Goal: Transaction & Acquisition: Purchase product/service

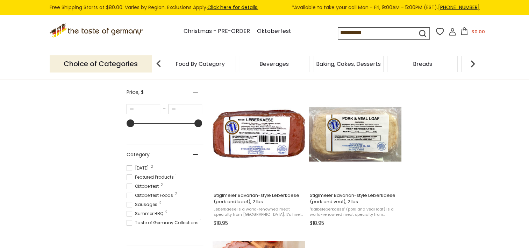
scroll to position [140, 0]
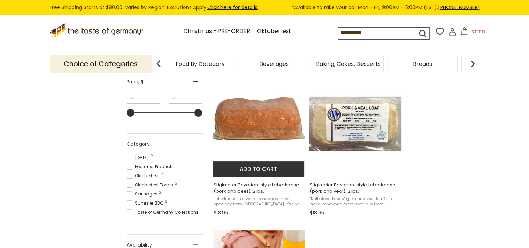
click at [267, 128] on img "Stiglmeier Bavarian-style Leberkaese (pork and beef), 2 lbs." at bounding box center [259, 123] width 93 height 93
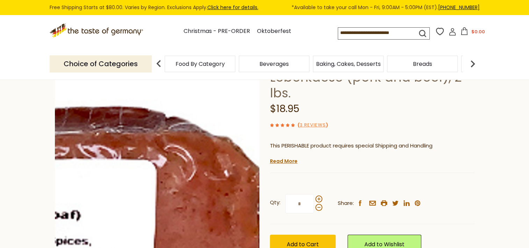
scroll to position [70, 0]
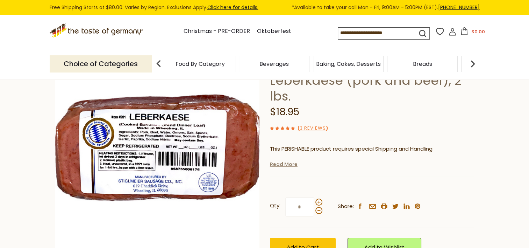
click at [278, 163] on link "Read More" at bounding box center [284, 164] width 28 height 7
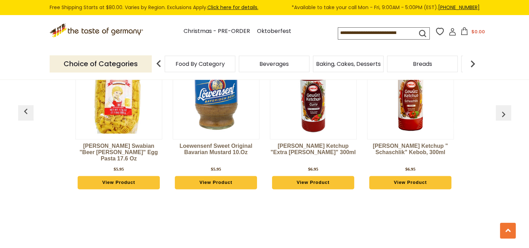
scroll to position [805, 0]
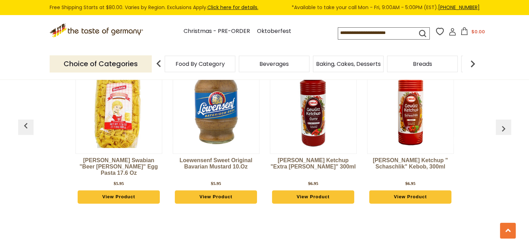
click at [504, 134] on img "button" at bounding box center [503, 128] width 11 height 11
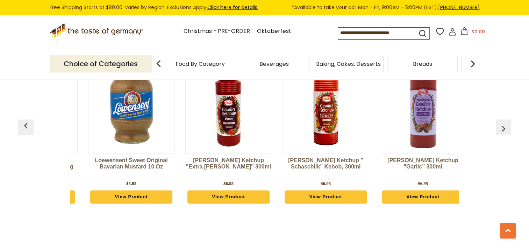
scroll to position [0, 97]
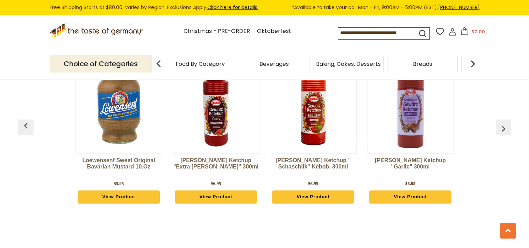
click at [504, 134] on img "button" at bounding box center [503, 128] width 11 height 11
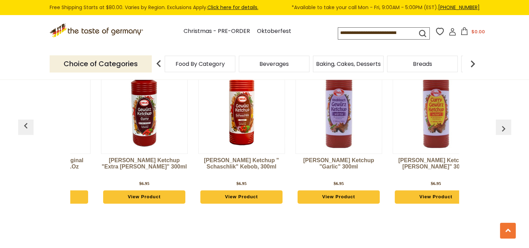
scroll to position [0, 195]
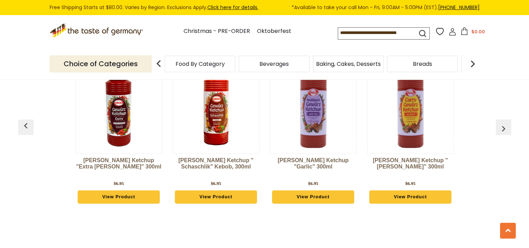
click at [504, 134] on img "button" at bounding box center [503, 128] width 11 height 11
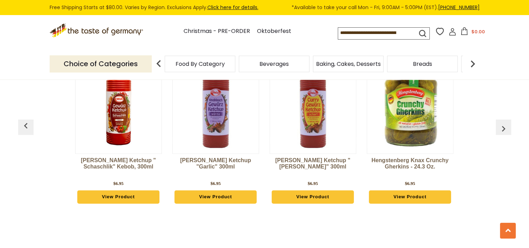
click at [504, 134] on img "button" at bounding box center [503, 128] width 11 height 11
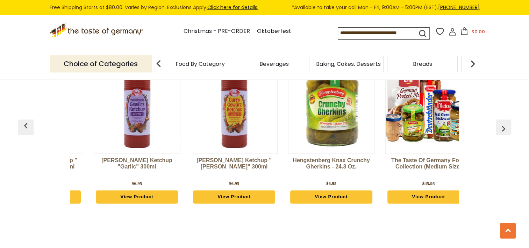
scroll to position [0, 389]
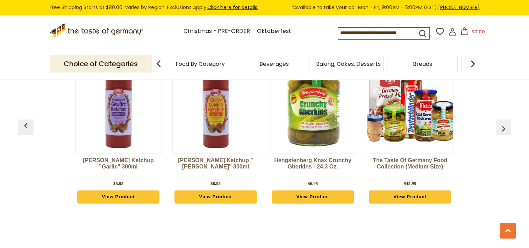
click at [503, 134] on img "button" at bounding box center [503, 128] width 11 height 11
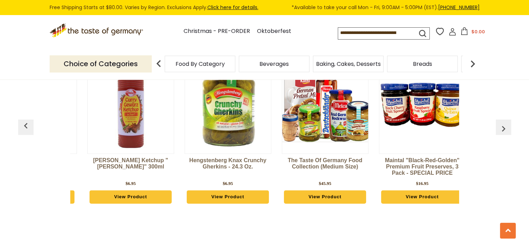
scroll to position [0, 487]
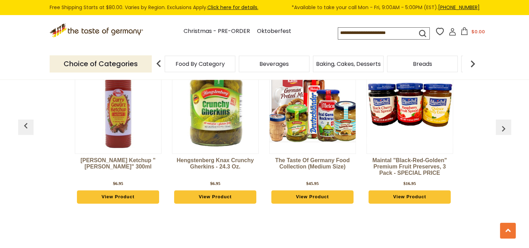
click at [334, 148] on img at bounding box center [313, 105] width 86 height 86
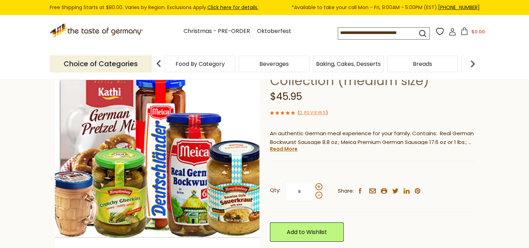
scroll to position [70, 0]
click at [287, 151] on link "Read More" at bounding box center [284, 148] width 28 height 7
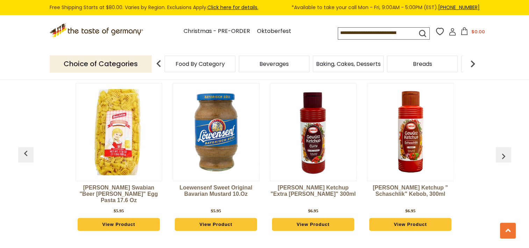
scroll to position [525, 0]
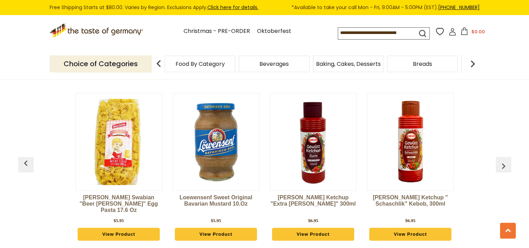
click at [501, 164] on img "button" at bounding box center [503, 165] width 11 height 11
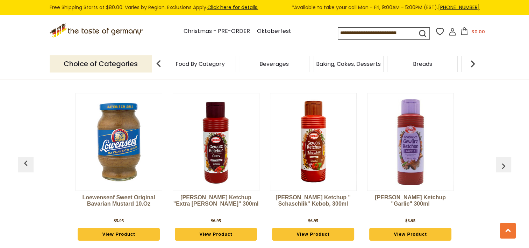
click at [501, 164] on img "button" at bounding box center [503, 165] width 11 height 11
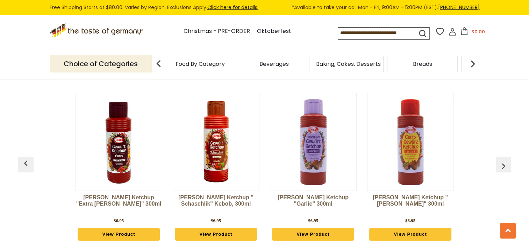
click at [501, 164] on img "button" at bounding box center [503, 165] width 11 height 11
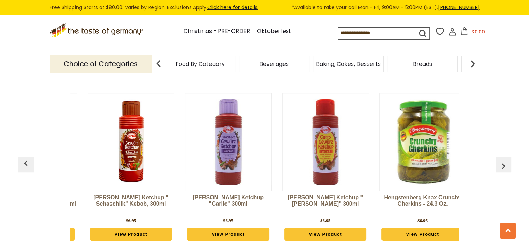
scroll to position [0, 292]
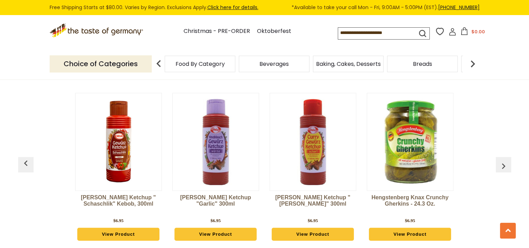
click at [501, 163] on img "button" at bounding box center [503, 165] width 11 height 11
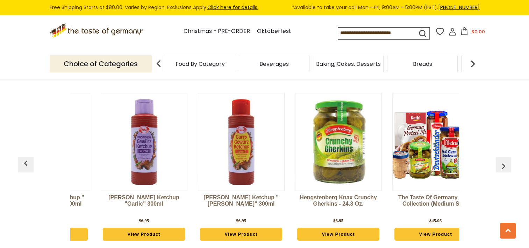
scroll to position [0, 389]
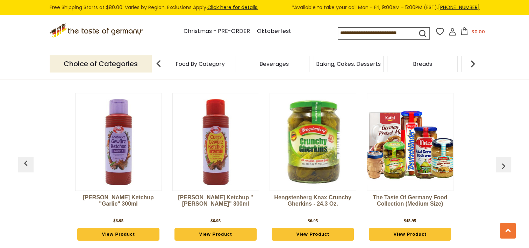
click at [502, 166] on img "button" at bounding box center [503, 165] width 11 height 11
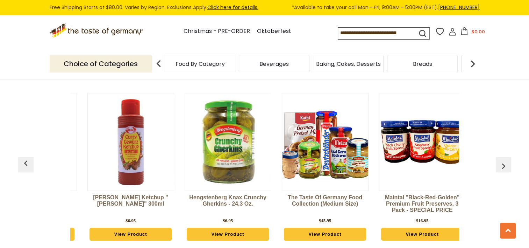
scroll to position [0, 487]
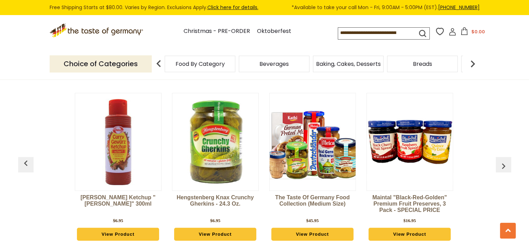
click at [502, 165] on img "button" at bounding box center [503, 165] width 11 height 11
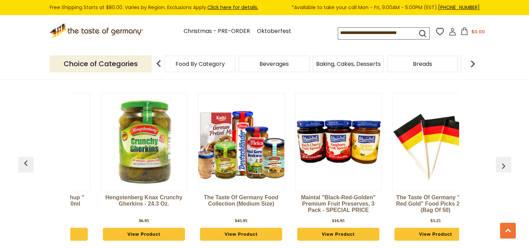
scroll to position [0, 584]
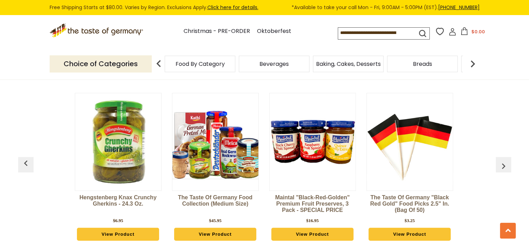
click at [502, 165] on img "button" at bounding box center [503, 165] width 11 height 11
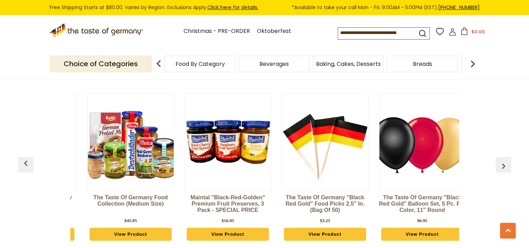
scroll to position [0, 681]
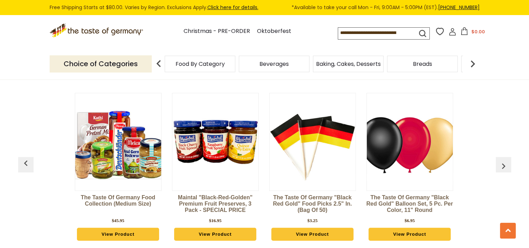
click at [502, 165] on img "button" at bounding box center [503, 165] width 11 height 11
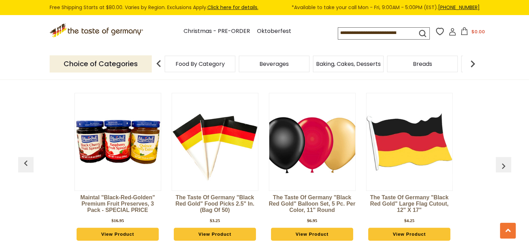
click at [502, 165] on img "button" at bounding box center [503, 165] width 11 height 11
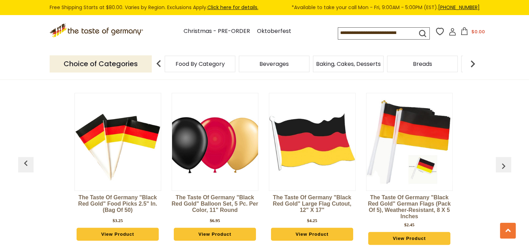
click at [502, 165] on img "button" at bounding box center [503, 165] width 11 height 11
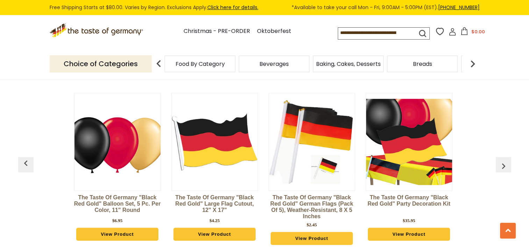
click at [502, 165] on img "button" at bounding box center [503, 165] width 11 height 11
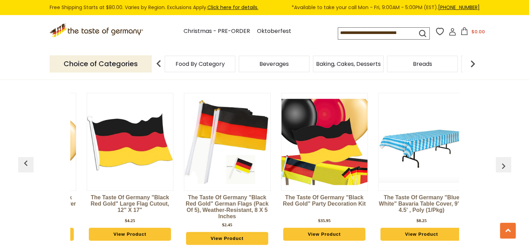
click at [502, 165] on img "button" at bounding box center [503, 165] width 11 height 11
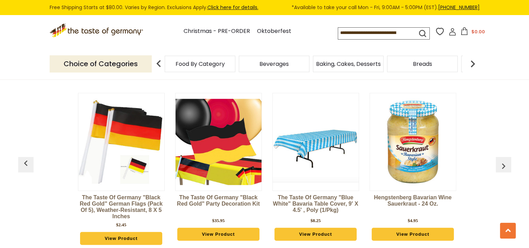
click at [502, 165] on img "button" at bounding box center [503, 165] width 11 height 11
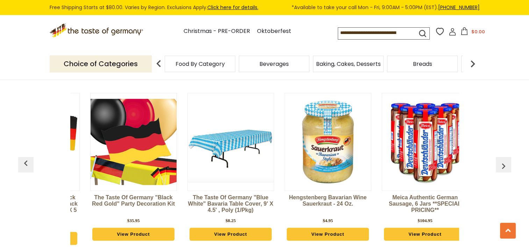
scroll to position [0, 1262]
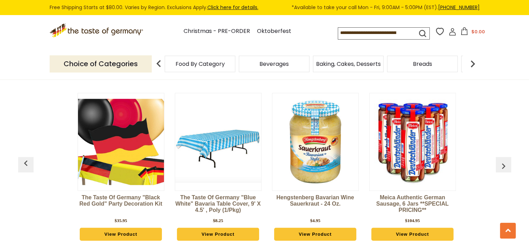
click at [504, 168] on img "button" at bounding box center [503, 165] width 11 height 11
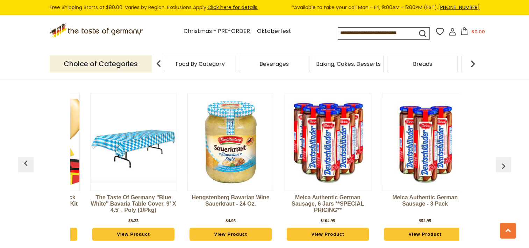
scroll to position [0, 1359]
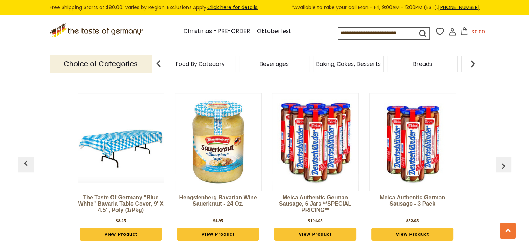
click at [504, 168] on img "button" at bounding box center [503, 165] width 11 height 11
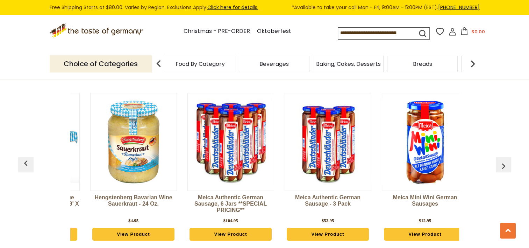
scroll to position [0, 1457]
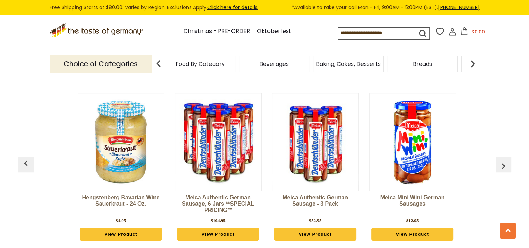
click at [502, 168] on img "button" at bounding box center [503, 165] width 11 height 11
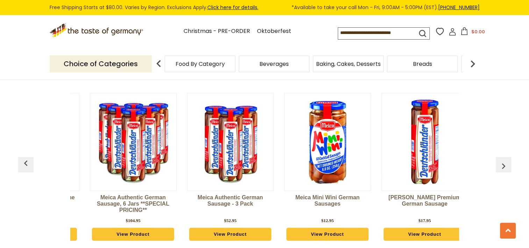
scroll to position [0, 1554]
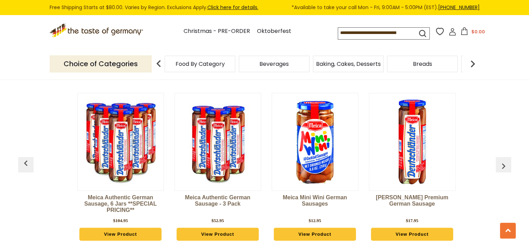
click at [498, 168] on img "button" at bounding box center [503, 165] width 11 height 11
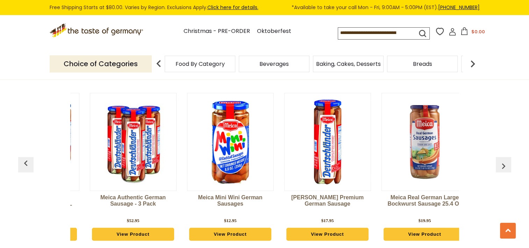
scroll to position [0, 1652]
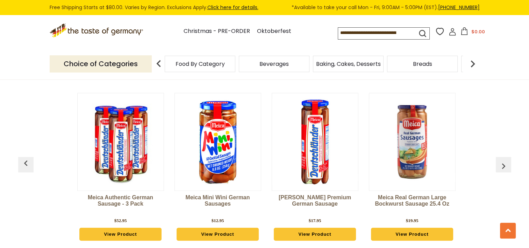
click at [495, 169] on div "Bechtle Swabian "Beer Stein" Egg Pasta 17.6 oz $5.95 View Product Loewensenf Sw…" at bounding box center [265, 170] width 486 height 173
click at [503, 162] on img "button" at bounding box center [503, 165] width 11 height 11
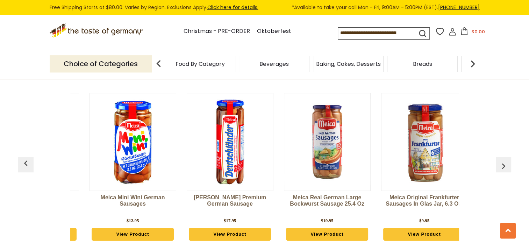
scroll to position [0, 1749]
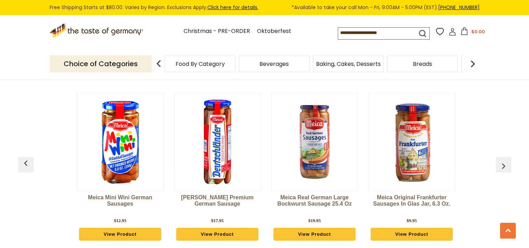
click at [503, 162] on img "button" at bounding box center [503, 165] width 11 height 11
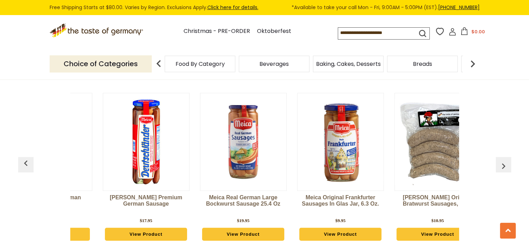
scroll to position [0, 1846]
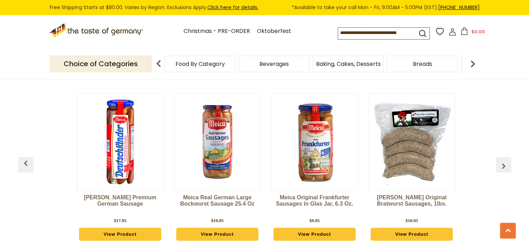
click at [503, 162] on img "button" at bounding box center [503, 165] width 11 height 11
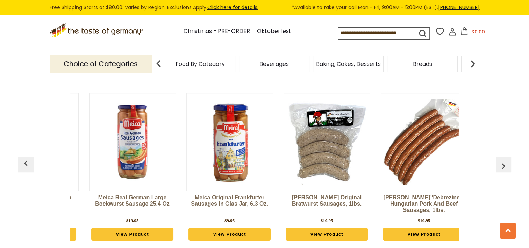
scroll to position [0, 1944]
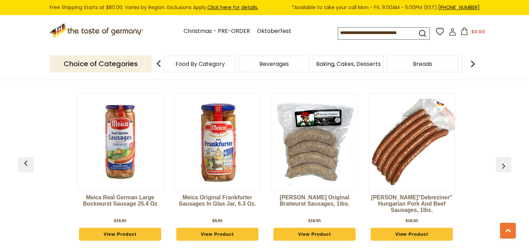
click at [503, 162] on img "button" at bounding box center [503, 165] width 11 height 11
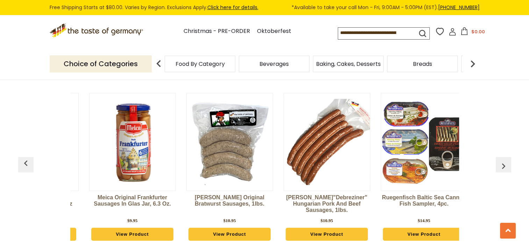
scroll to position [0, 2041]
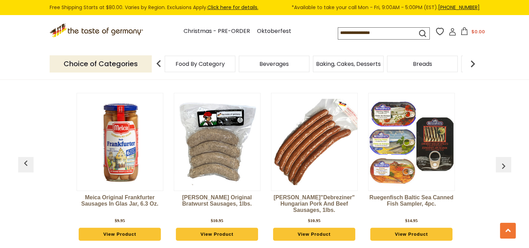
click at [428, 162] on img at bounding box center [412, 142] width 86 height 86
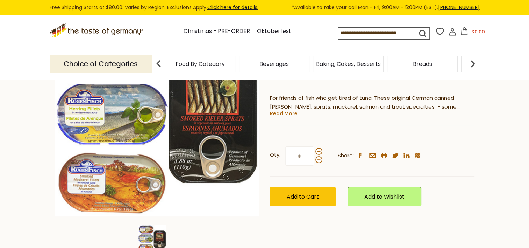
scroll to position [70, 0]
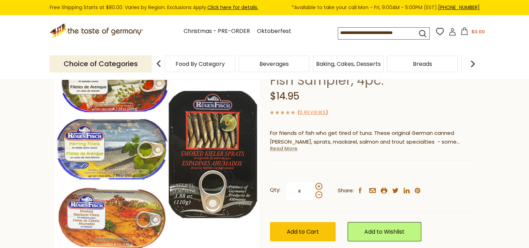
click at [280, 151] on link "Read More" at bounding box center [284, 148] width 28 height 7
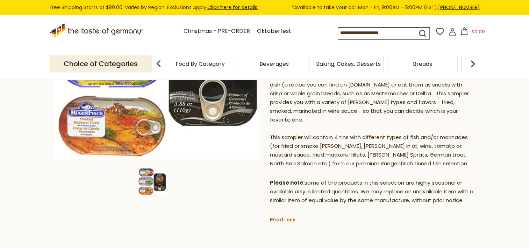
scroll to position [140, 0]
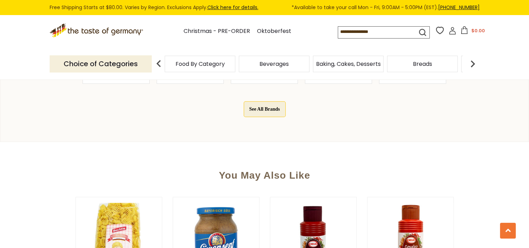
scroll to position [525, 0]
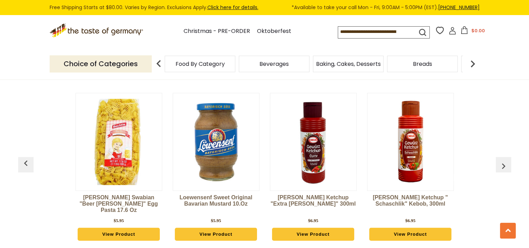
click at [502, 167] on img "button" at bounding box center [503, 165] width 11 height 11
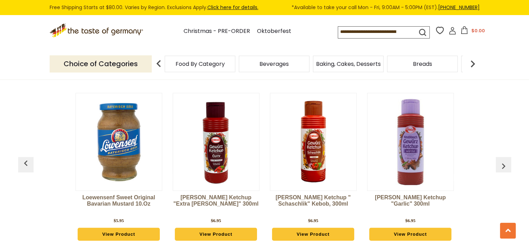
click at [502, 167] on img "button" at bounding box center [503, 165] width 11 height 11
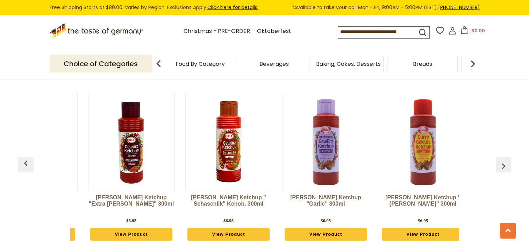
click at [502, 166] on img "button" at bounding box center [503, 165] width 11 height 11
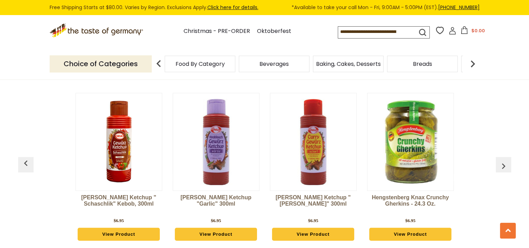
click at [502, 165] on img "button" at bounding box center [503, 165] width 11 height 11
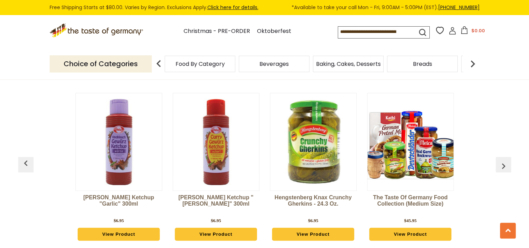
click at [502, 165] on img "button" at bounding box center [503, 165] width 11 height 11
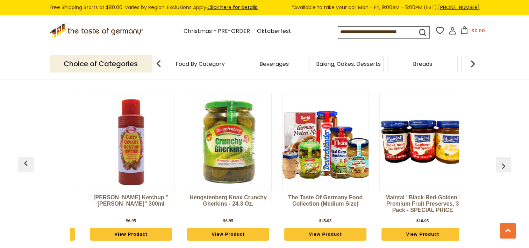
scroll to position [0, 487]
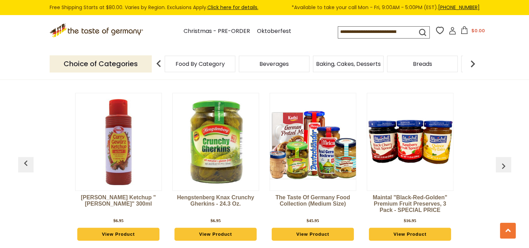
click at [503, 165] on img "button" at bounding box center [503, 165] width 11 height 11
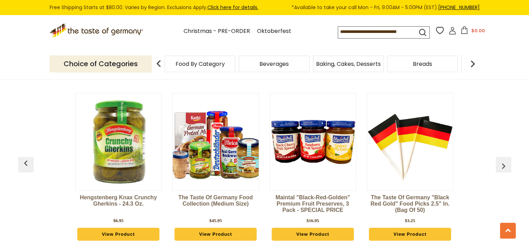
click at [503, 164] on img "button" at bounding box center [503, 165] width 11 height 11
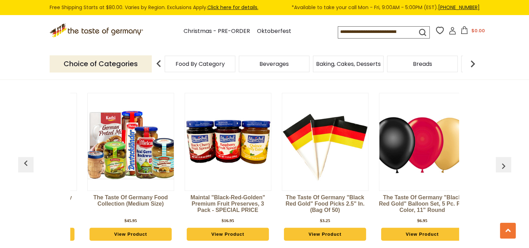
click at [503, 164] on img "button" at bounding box center [503, 165] width 11 height 11
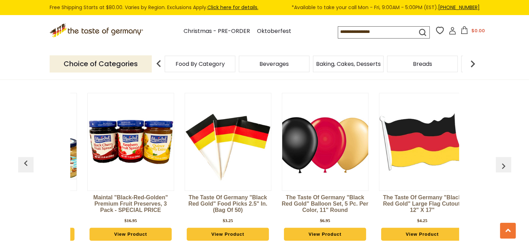
click at [503, 164] on img "button" at bounding box center [503, 165] width 11 height 11
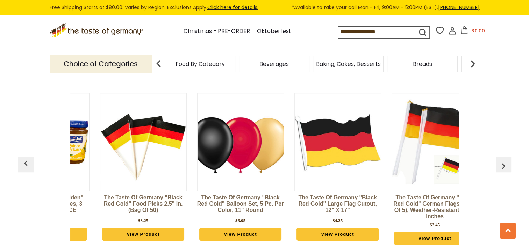
click at [503, 164] on img "button" at bounding box center [503, 165] width 11 height 11
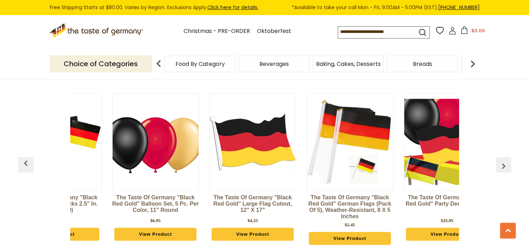
click at [503, 163] on img "button" at bounding box center [503, 165] width 11 height 11
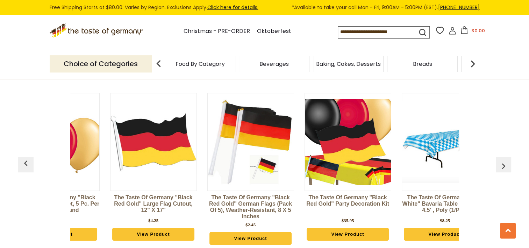
click at [503, 163] on img "button" at bounding box center [503, 165] width 11 height 11
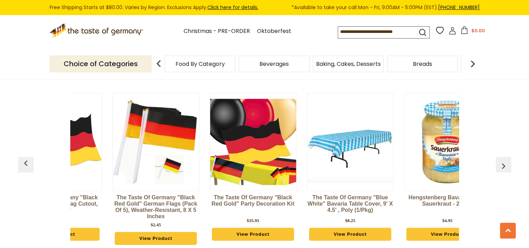
click at [503, 163] on img "button" at bounding box center [503, 165] width 11 height 11
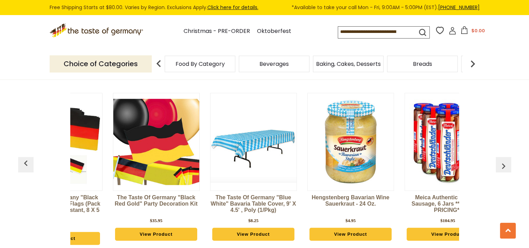
scroll to position [0, 1235]
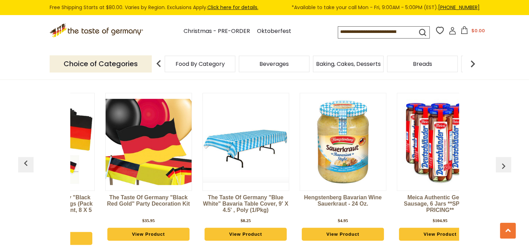
click at [503, 163] on img "button" at bounding box center [503, 165] width 11 height 11
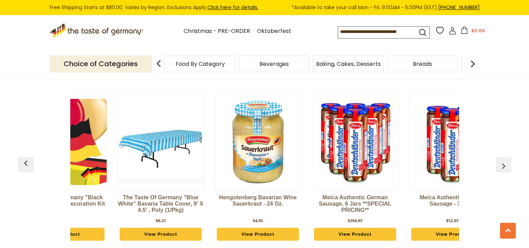
click at [503, 163] on img "button" at bounding box center [503, 165] width 11 height 11
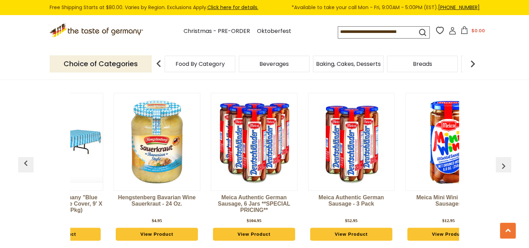
click at [503, 163] on img "button" at bounding box center [503, 165] width 11 height 11
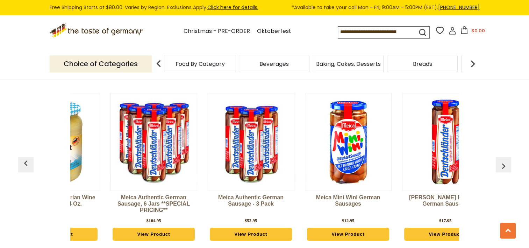
click at [503, 163] on img "button" at bounding box center [503, 165] width 11 height 11
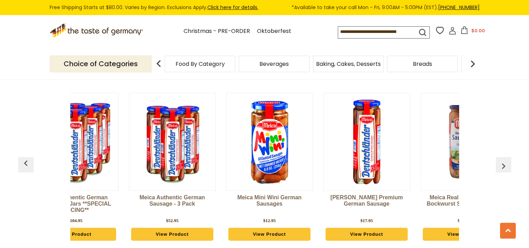
scroll to position [0, 1619]
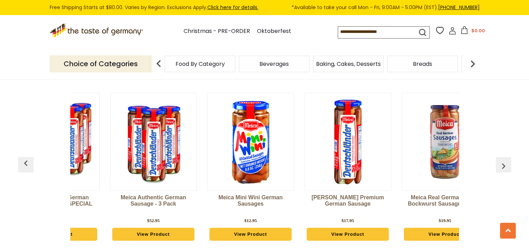
click at [501, 161] on img "button" at bounding box center [503, 165] width 11 height 11
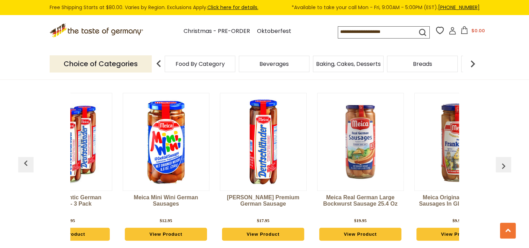
scroll to position [0, 1716]
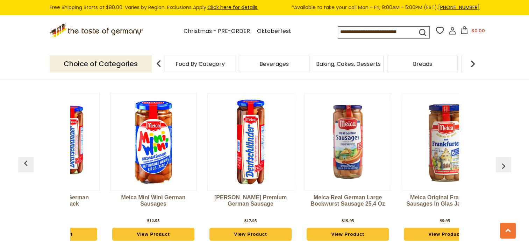
click at [501, 161] on img "button" at bounding box center [503, 165] width 11 height 11
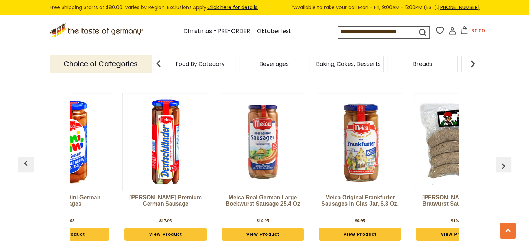
scroll to position [0, 1814]
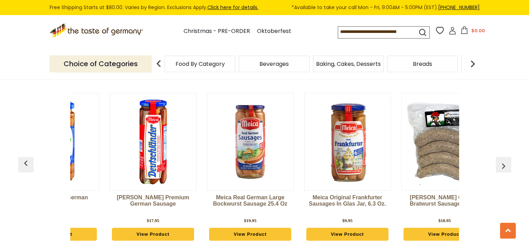
click at [501, 161] on img "button" at bounding box center [503, 165] width 11 height 11
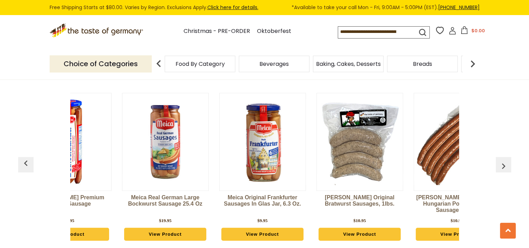
scroll to position [0, 1911]
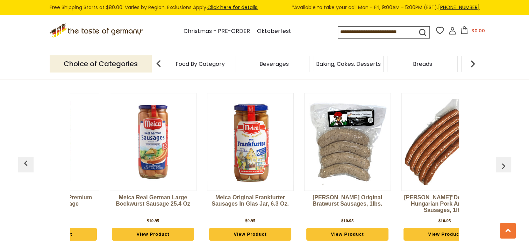
click at [501, 161] on img "button" at bounding box center [503, 165] width 11 height 11
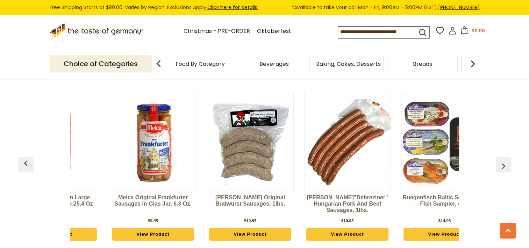
click at [501, 161] on img "button" at bounding box center [503, 165] width 11 height 11
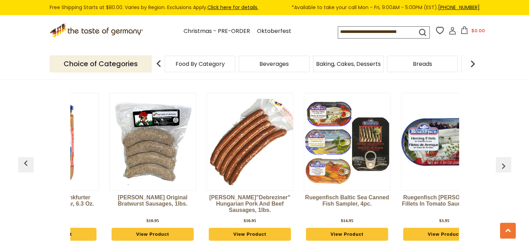
click at [501, 161] on img "button" at bounding box center [503, 165] width 11 height 11
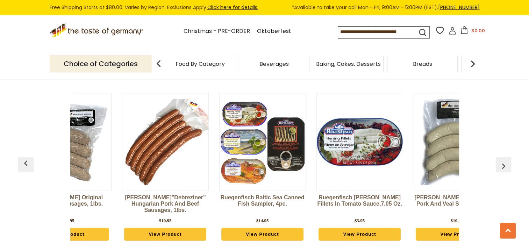
scroll to position [0, 2203]
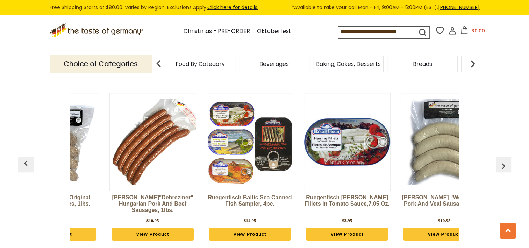
click at [27, 162] on img "button" at bounding box center [25, 162] width 11 height 11
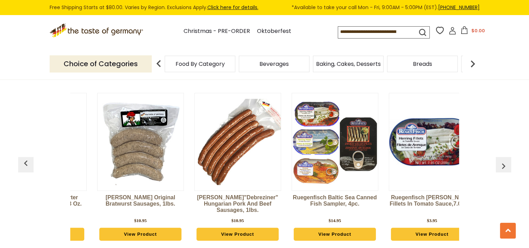
scroll to position [0, 2106]
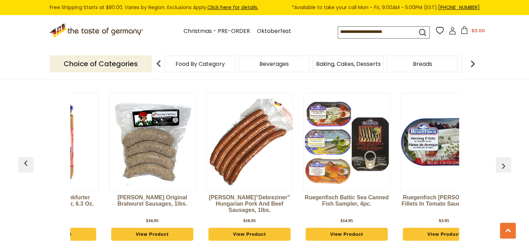
click at [504, 161] on img "button" at bounding box center [503, 165] width 11 height 11
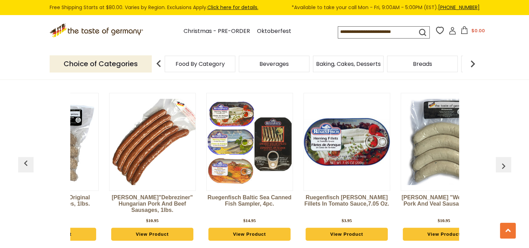
click at [504, 161] on img "button" at bounding box center [503, 165] width 11 height 11
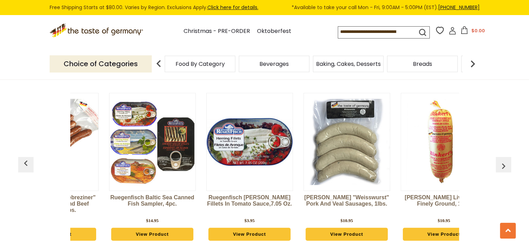
click at [504, 161] on img "button" at bounding box center [503, 165] width 11 height 11
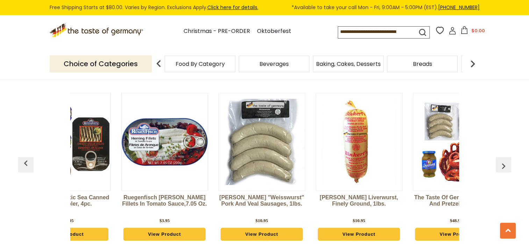
scroll to position [0, 2398]
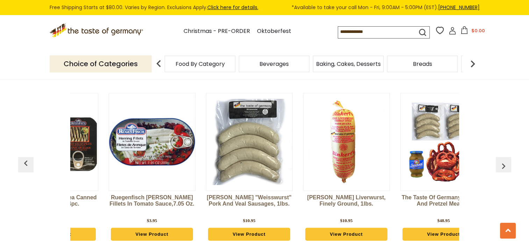
click at [438, 160] on img at bounding box center [444, 142] width 86 height 86
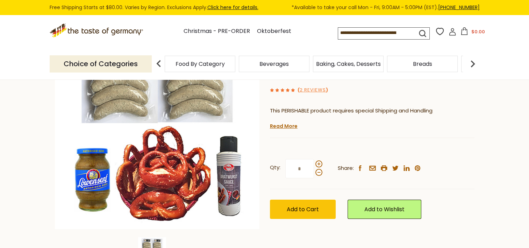
scroll to position [70, 0]
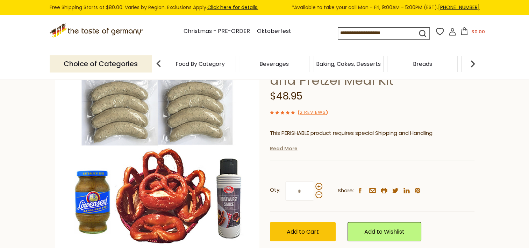
click at [282, 148] on link "Read More" at bounding box center [284, 148] width 28 height 7
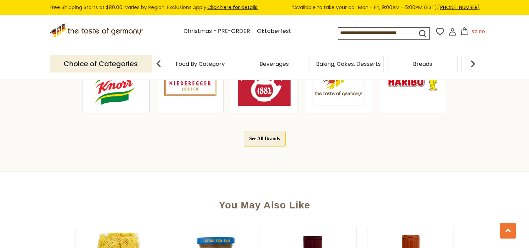
scroll to position [910, 0]
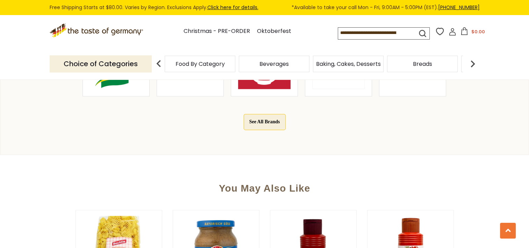
click at [192, 89] on img at bounding box center [190, 62] width 52 height 52
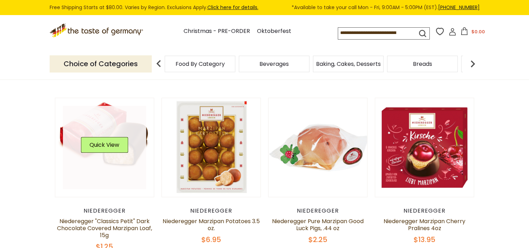
scroll to position [245, 0]
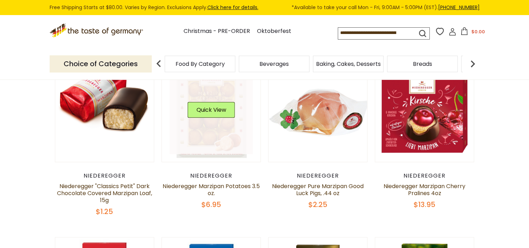
click at [229, 139] on link at bounding box center [211, 112] width 83 height 83
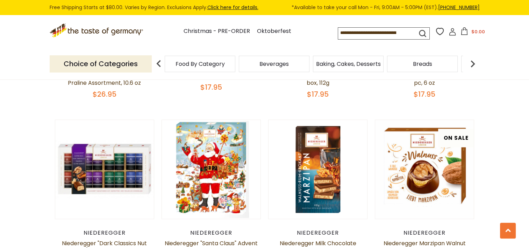
scroll to position [1430, 0]
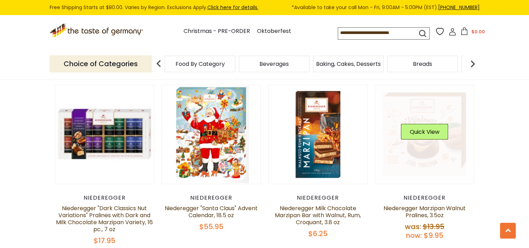
click at [426, 169] on link at bounding box center [424, 134] width 83 height 83
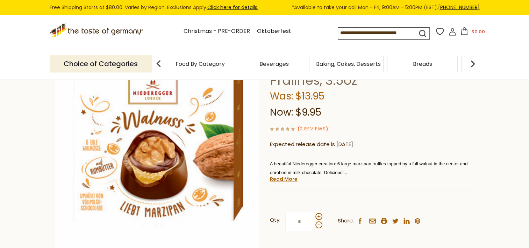
scroll to position [105, 0]
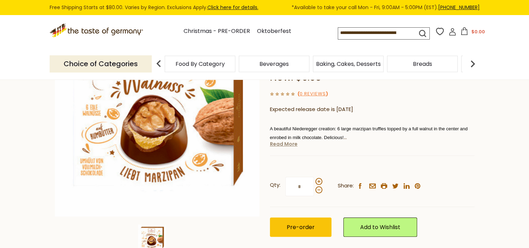
click at [280, 144] on link "Read More" at bounding box center [284, 143] width 28 height 7
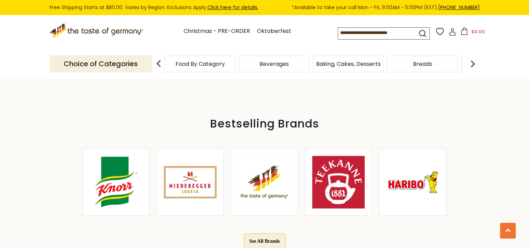
scroll to position [350, 0]
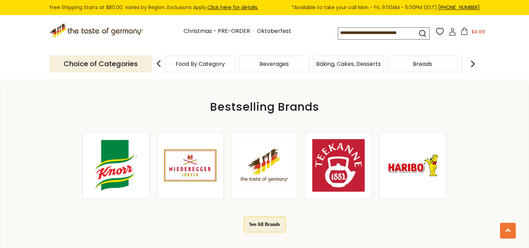
click at [348, 171] on img at bounding box center [338, 165] width 52 height 52
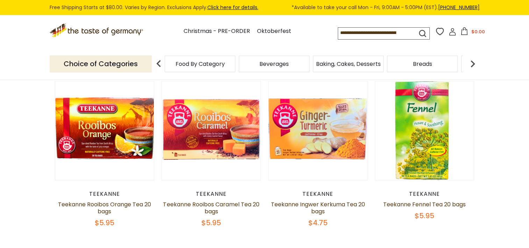
scroll to position [245, 0]
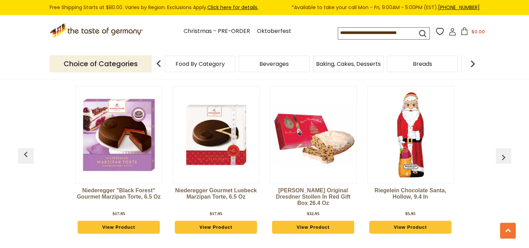
scroll to position [525, 0]
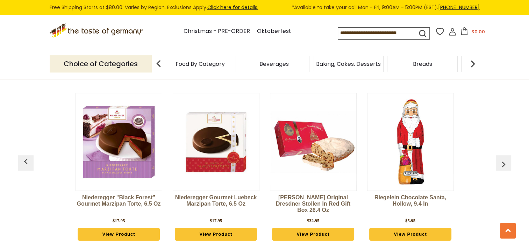
click at [314, 161] on img at bounding box center [313, 142] width 86 height 86
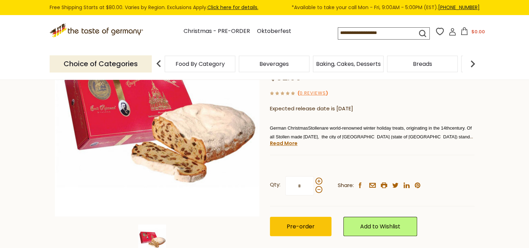
scroll to position [70, 0]
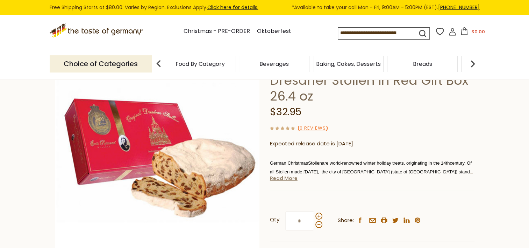
click at [285, 175] on link "Read More" at bounding box center [284, 178] width 28 height 7
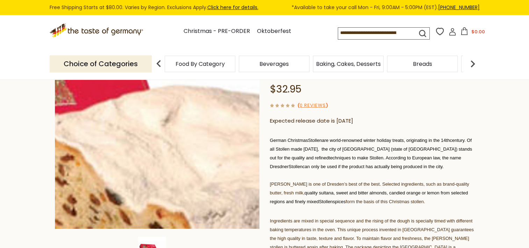
scroll to position [105, 0]
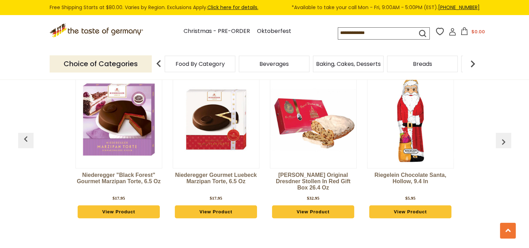
scroll to position [560, 0]
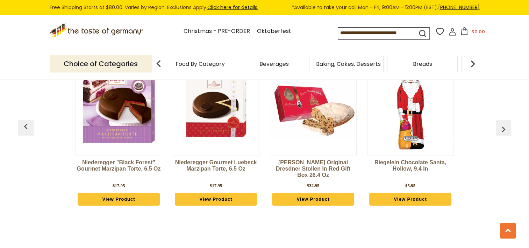
click at [502, 130] on img "button" at bounding box center [503, 128] width 11 height 11
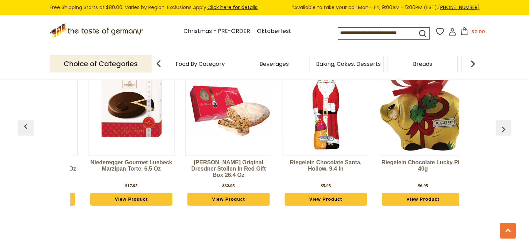
scroll to position [0, 97]
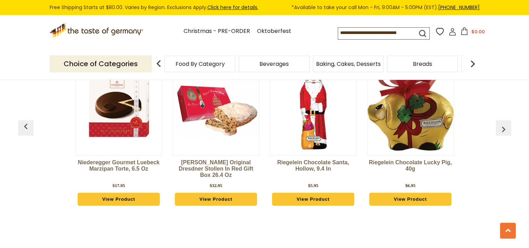
click at [502, 129] on img "button" at bounding box center [503, 128] width 11 height 11
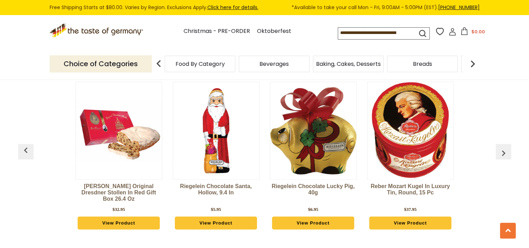
scroll to position [525, 0]
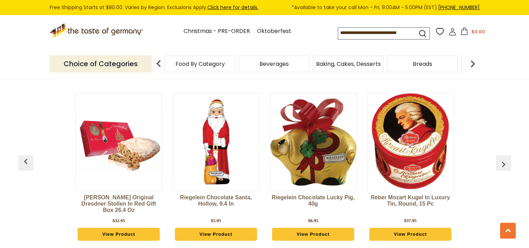
click at [502, 127] on div "Niederegger "Black Forest" Gourmet Marzipan Torte, 6.5 oz $17.95 View Product N…" at bounding box center [265, 168] width 486 height 169
click at [502, 162] on img "button" at bounding box center [503, 163] width 11 height 11
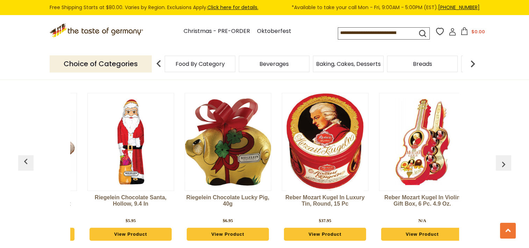
scroll to position [0, 292]
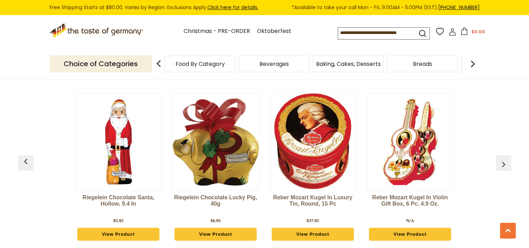
click at [502, 162] on img "button" at bounding box center [503, 163] width 11 height 11
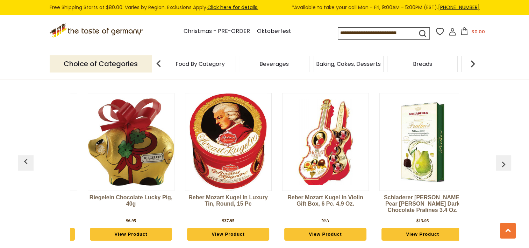
scroll to position [0, 389]
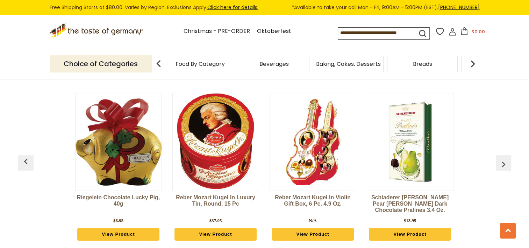
click at [502, 162] on img "button" at bounding box center [503, 163] width 11 height 11
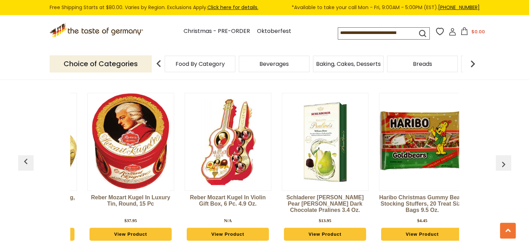
scroll to position [0, 487]
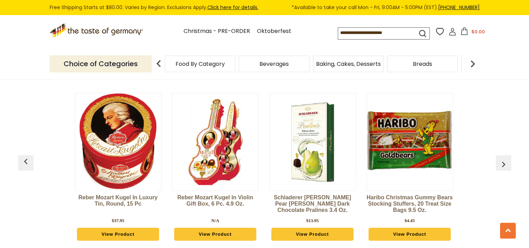
click at [502, 162] on img "button" at bounding box center [503, 163] width 11 height 11
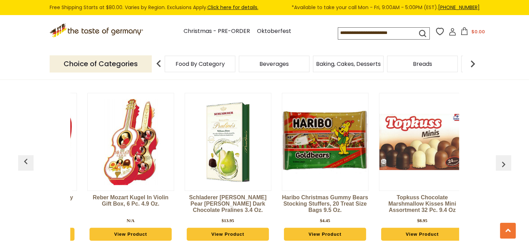
scroll to position [0, 584]
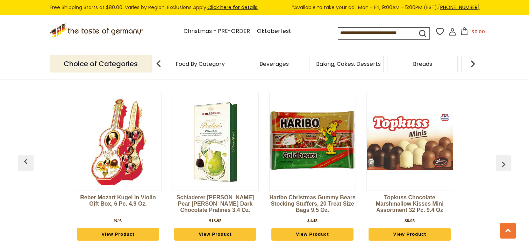
click at [420, 157] on img at bounding box center [410, 142] width 86 height 56
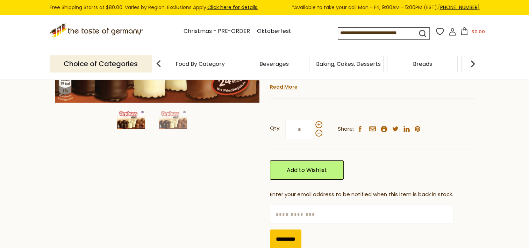
scroll to position [70, 0]
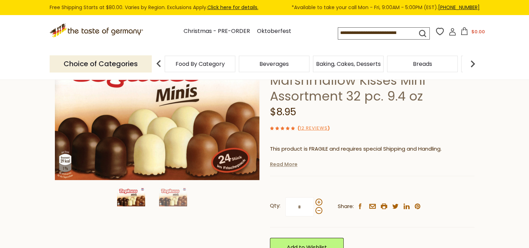
click at [284, 164] on link "Read More" at bounding box center [284, 164] width 28 height 7
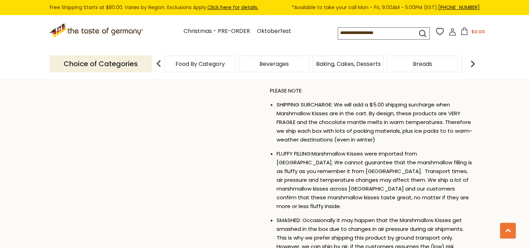
scroll to position [420, 0]
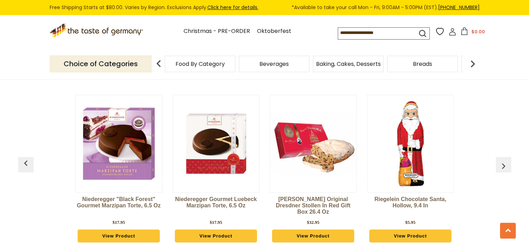
scroll to position [525, 0]
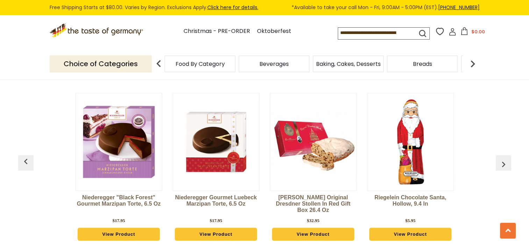
click at [504, 164] on img "button" at bounding box center [503, 163] width 11 height 11
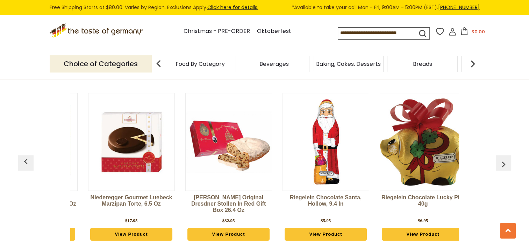
scroll to position [0, 97]
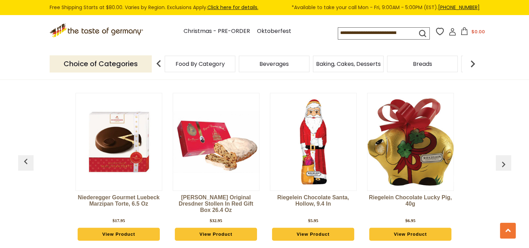
click at [504, 164] on img "button" at bounding box center [503, 163] width 11 height 11
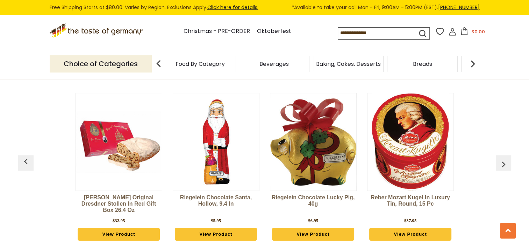
click at [504, 164] on img "button" at bounding box center [503, 163] width 11 height 11
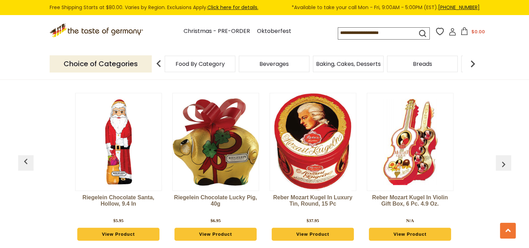
click at [504, 164] on img "button" at bounding box center [503, 163] width 11 height 11
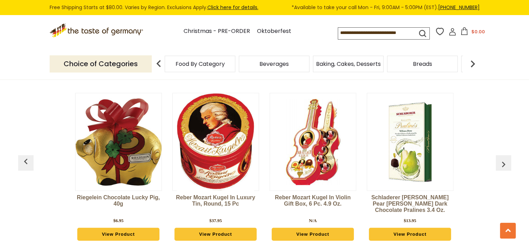
click at [504, 164] on img "button" at bounding box center [503, 163] width 11 height 11
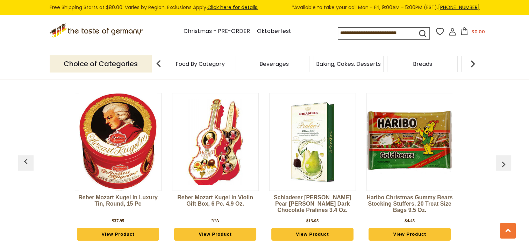
click at [504, 164] on img "button" at bounding box center [503, 163] width 11 height 11
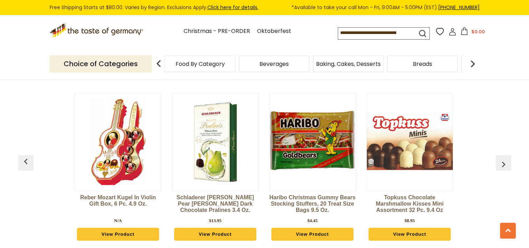
click at [504, 164] on img "button" at bounding box center [503, 163] width 11 height 11
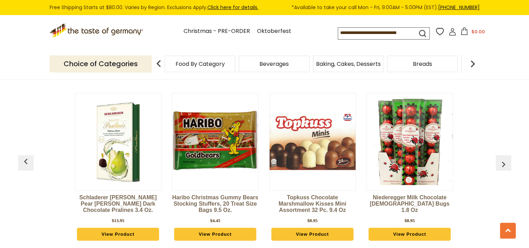
click at [504, 164] on img "button" at bounding box center [503, 163] width 11 height 11
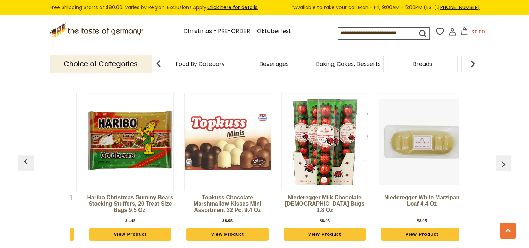
scroll to position [0, 779]
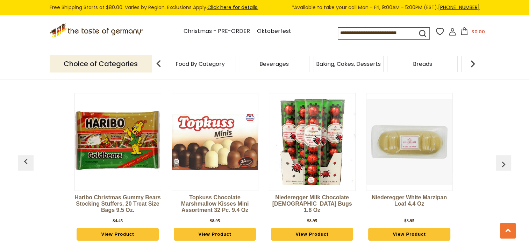
click at [312, 137] on img at bounding box center [312, 142] width 86 height 86
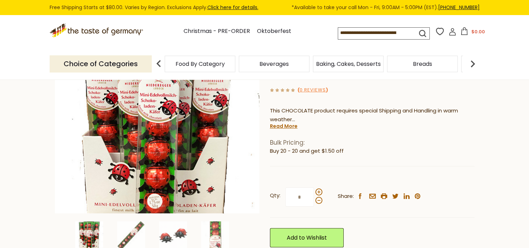
scroll to position [70, 0]
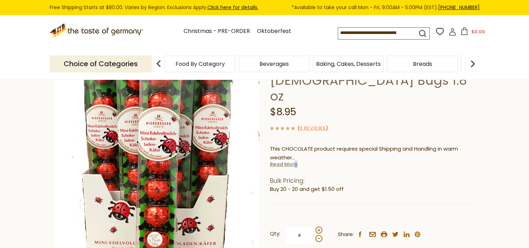
click at [295, 161] on link "Read More" at bounding box center [284, 164] width 28 height 7
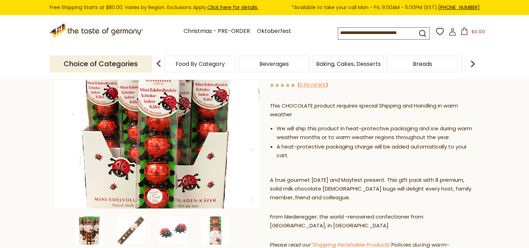
scroll to position [140, 0]
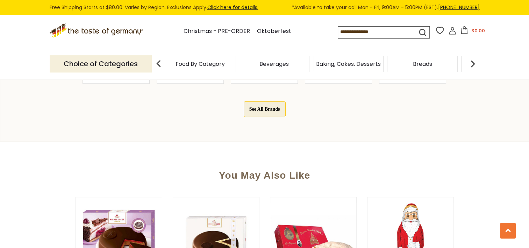
scroll to position [525, 0]
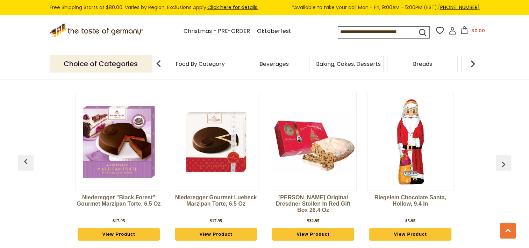
click at [506, 163] on img "button" at bounding box center [503, 163] width 11 height 11
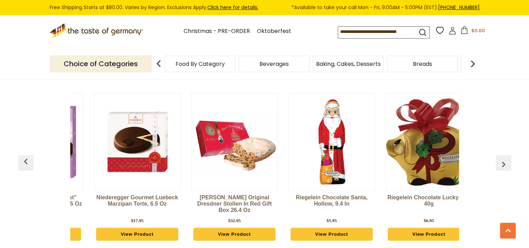
scroll to position [0, 97]
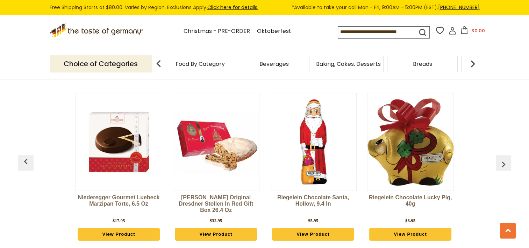
click at [506, 162] on img "button" at bounding box center [503, 163] width 11 height 11
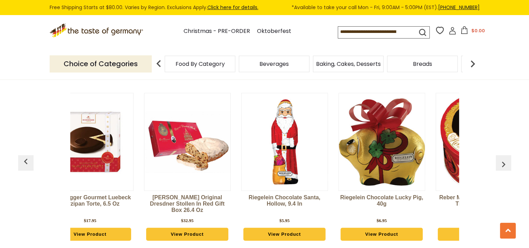
scroll to position [0, 195]
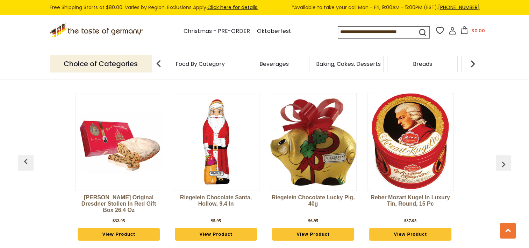
click at [506, 162] on img "button" at bounding box center [503, 163] width 11 height 11
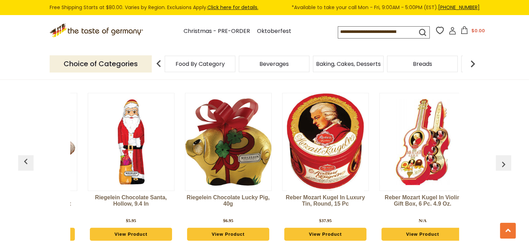
scroll to position [0, 292]
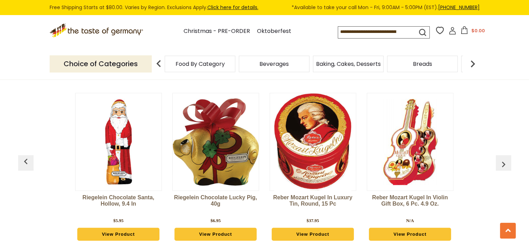
click at [506, 162] on img "button" at bounding box center [503, 163] width 11 height 11
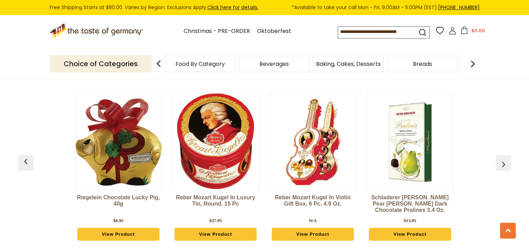
click at [506, 162] on img "button" at bounding box center [503, 163] width 11 height 11
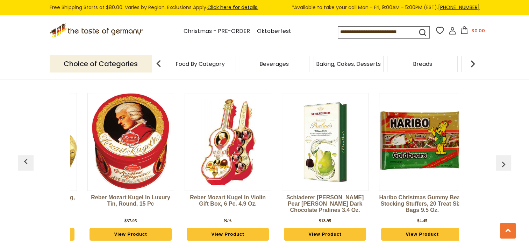
scroll to position [0, 487]
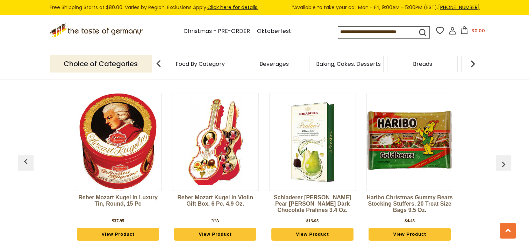
click at [506, 162] on img "button" at bounding box center [503, 163] width 11 height 11
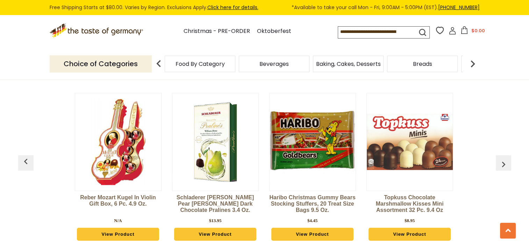
click at [506, 162] on img "button" at bounding box center [503, 163] width 11 height 11
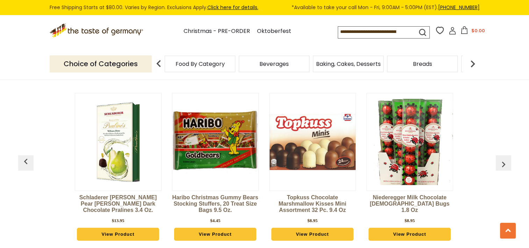
click at [506, 162] on img "button" at bounding box center [503, 163] width 11 height 11
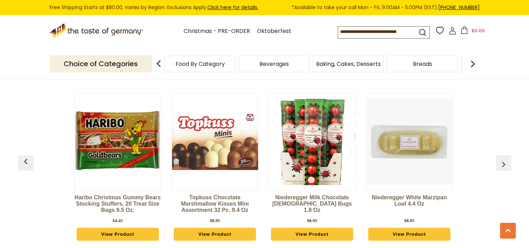
click at [506, 162] on img "button" at bounding box center [503, 163] width 11 height 11
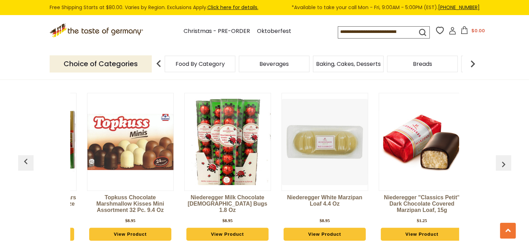
scroll to position [0, 876]
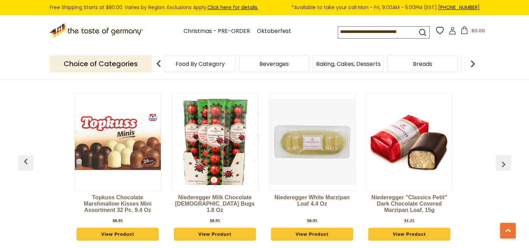
click at [506, 162] on img "button" at bounding box center [503, 163] width 11 height 11
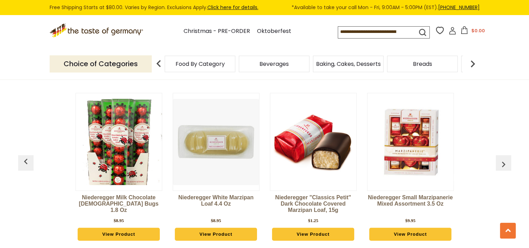
scroll to position [0, 972]
click at [433, 148] on img at bounding box center [411, 142] width 86 height 86
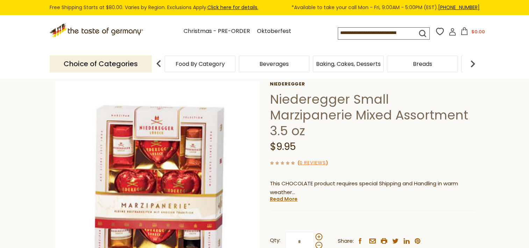
scroll to position [35, 0]
click at [285, 196] on link "Read More" at bounding box center [284, 199] width 28 height 7
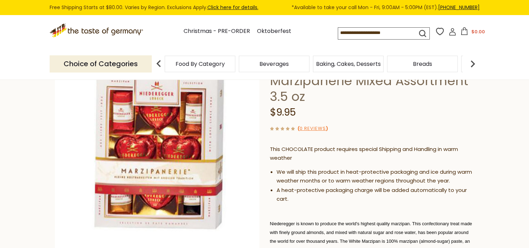
scroll to position [105, 0]
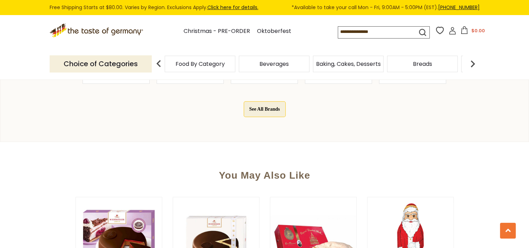
scroll to position [525, 0]
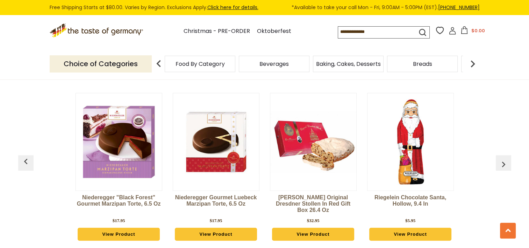
click at [502, 161] on img "button" at bounding box center [503, 163] width 11 height 11
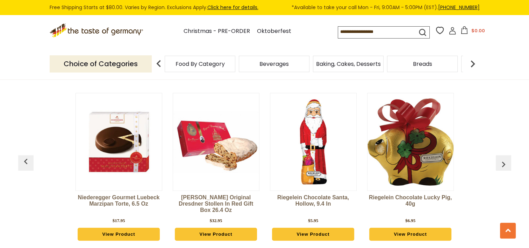
click at [502, 161] on img "button" at bounding box center [503, 163] width 11 height 11
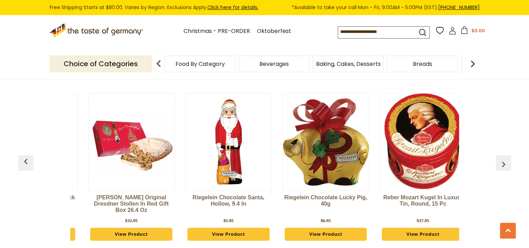
click at [502, 161] on img "button" at bounding box center [503, 163] width 11 height 11
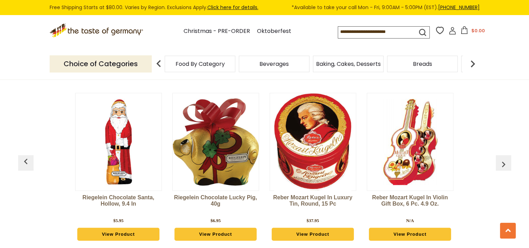
click at [502, 161] on img "button" at bounding box center [503, 163] width 11 height 11
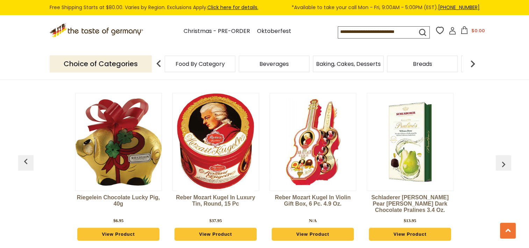
click at [502, 161] on img "button" at bounding box center [503, 163] width 11 height 11
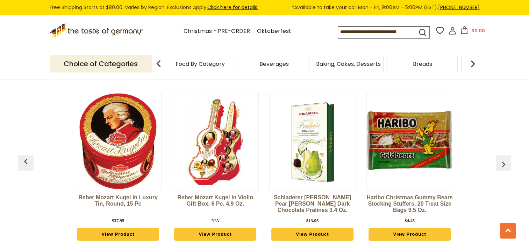
click at [502, 161] on img "button" at bounding box center [503, 163] width 11 height 11
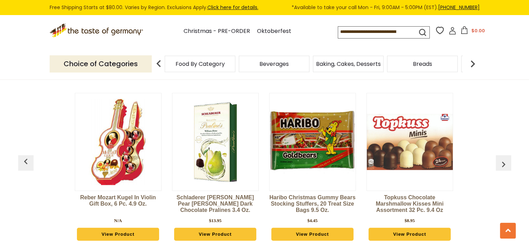
click at [502, 161] on img "button" at bounding box center [503, 163] width 11 height 11
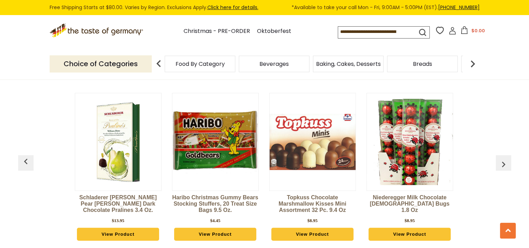
click at [502, 161] on img "button" at bounding box center [503, 163] width 11 height 11
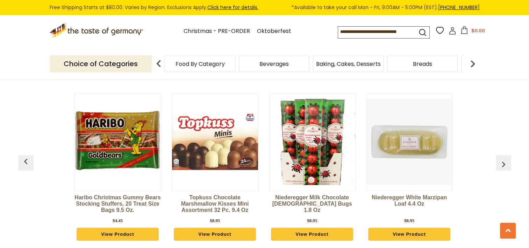
click at [502, 161] on img "button" at bounding box center [503, 163] width 11 height 11
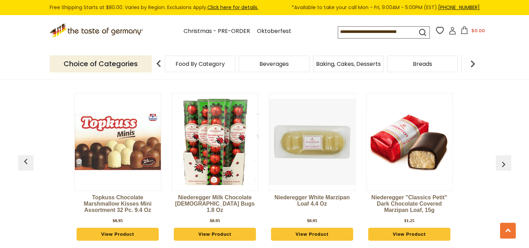
click at [502, 161] on img "button" at bounding box center [503, 163] width 11 height 11
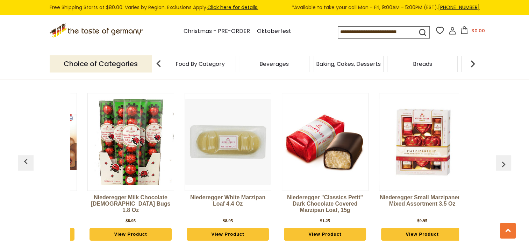
scroll to position [0, 973]
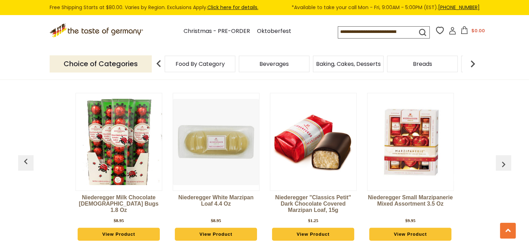
click at [502, 161] on img "button" at bounding box center [503, 163] width 11 height 11
click at [500, 164] on img "button" at bounding box center [503, 163] width 11 height 11
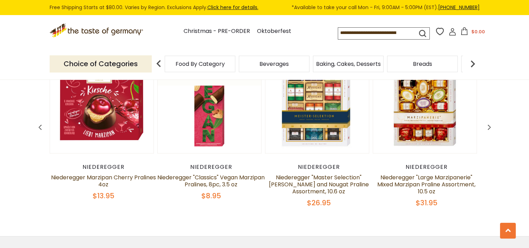
scroll to position [980, 0]
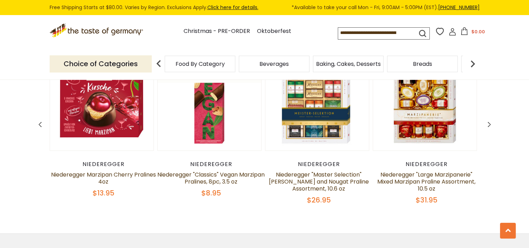
click at [488, 125] on icon at bounding box center [489, 124] width 5 height 8
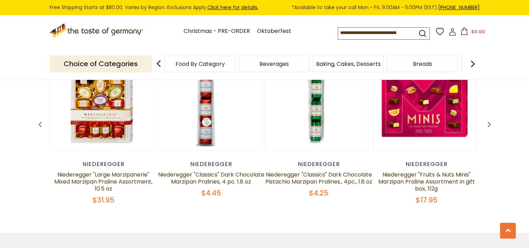
click at [491, 125] on icon at bounding box center [489, 124] width 5 height 8
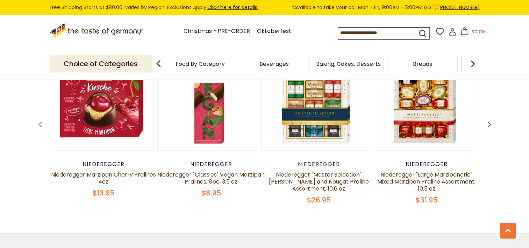
click at [487, 123] on icon at bounding box center [489, 124] width 5 height 8
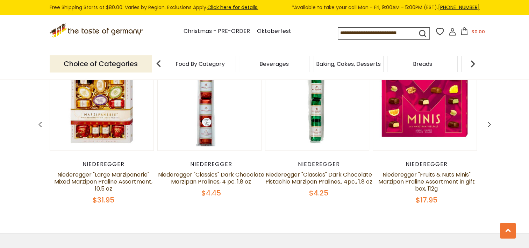
click at [487, 123] on icon at bounding box center [489, 124] width 5 height 8
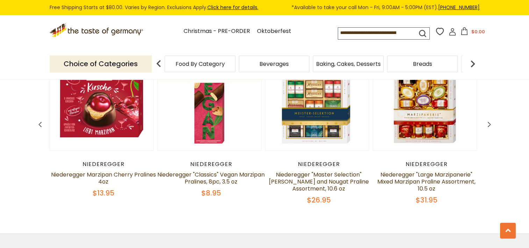
click at [487, 123] on icon at bounding box center [489, 124] width 5 height 8
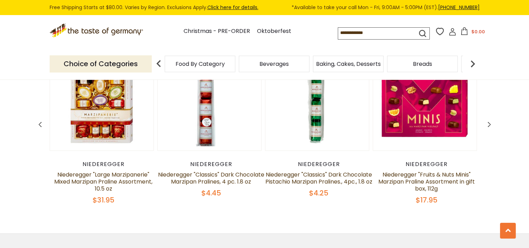
click at [487, 123] on icon at bounding box center [489, 124] width 5 height 8
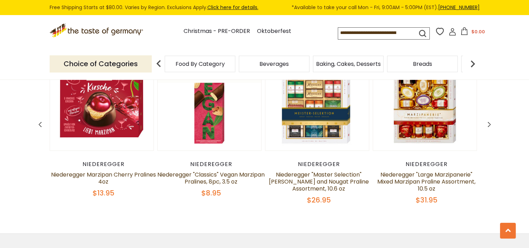
click at [487, 123] on icon at bounding box center [489, 124] width 5 height 8
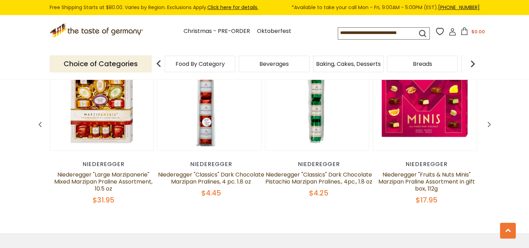
click at [487, 123] on icon at bounding box center [489, 124] width 5 height 8
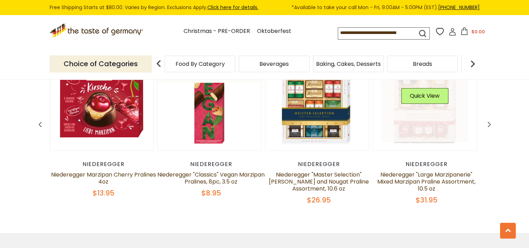
click at [431, 112] on link at bounding box center [424, 98] width 87 height 87
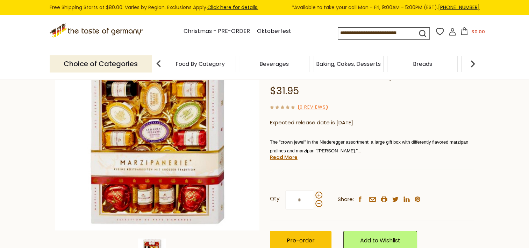
scroll to position [70, 0]
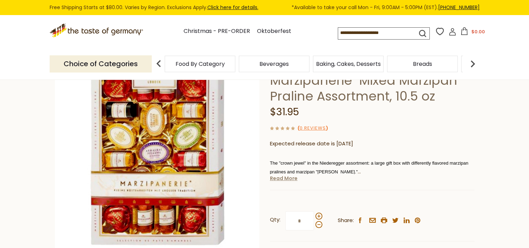
click at [284, 179] on link "Read More" at bounding box center [284, 178] width 28 height 7
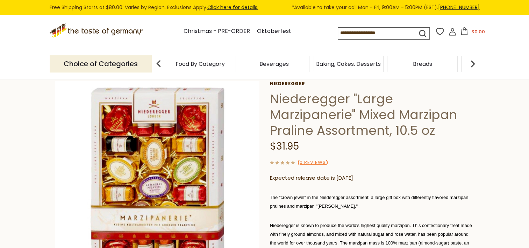
scroll to position [35, 0]
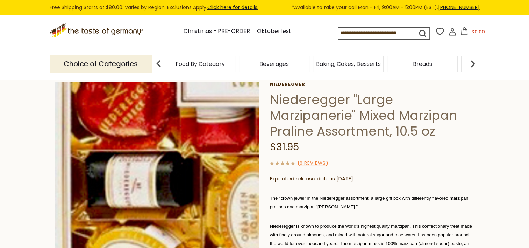
drag, startPoint x: 188, startPoint y: 200, endPoint x: 134, endPoint y: 137, distance: 82.4
click at [134, 137] on img at bounding box center [157, 184] width 205 height 205
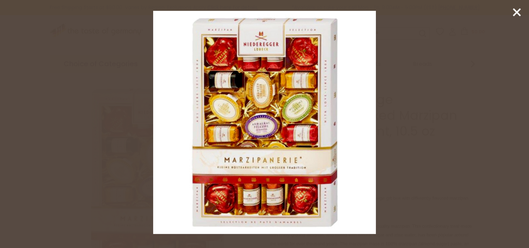
click at [293, 129] on img at bounding box center [264, 122] width 223 height 223
click at [515, 13] on icon at bounding box center [517, 12] width 10 height 10
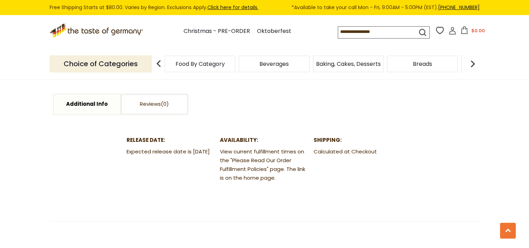
scroll to position [980, 0]
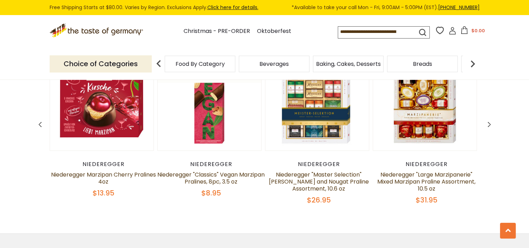
click at [488, 123] on use at bounding box center [489, 123] width 3 height 5
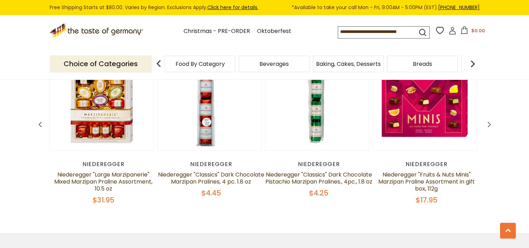
click at [488, 123] on use at bounding box center [489, 123] width 3 height 5
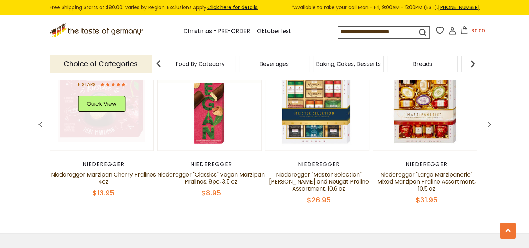
click at [124, 119] on link at bounding box center [101, 98] width 87 height 87
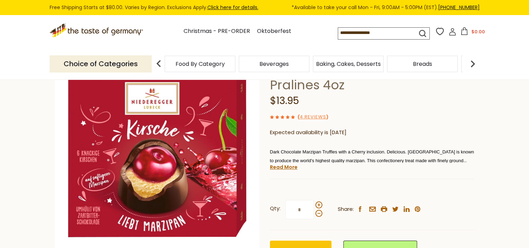
scroll to position [70, 0]
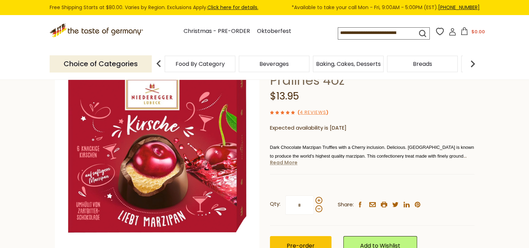
click at [277, 163] on link "Read More" at bounding box center [284, 162] width 28 height 7
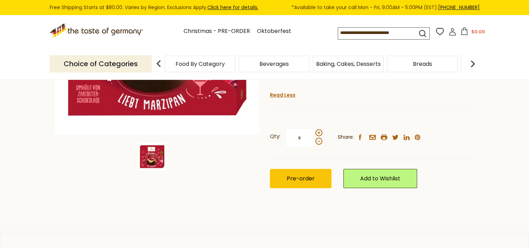
scroll to position [175, 0]
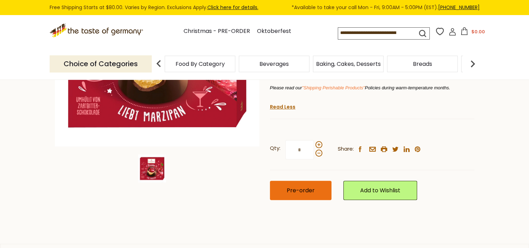
click at [305, 189] on span "Pre-order" at bounding box center [301, 190] width 28 height 8
click at [290, 194] on button "Pre-order" at bounding box center [301, 190] width 62 height 19
click at [306, 190] on span "Pre-order" at bounding box center [301, 190] width 28 height 8
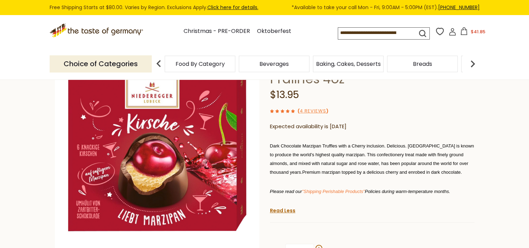
scroll to position [35, 0]
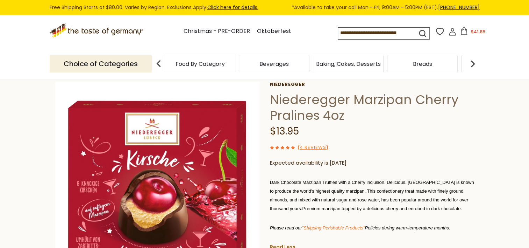
click at [470, 63] on img at bounding box center [473, 64] width 14 height 14
click at [396, 64] on span "Candy" at bounding box center [404, 63] width 18 height 5
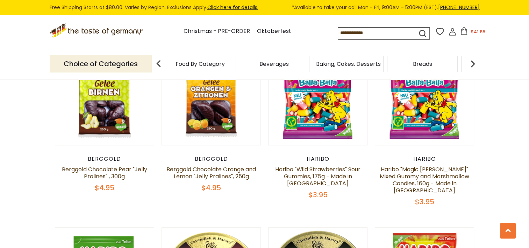
scroll to position [420, 0]
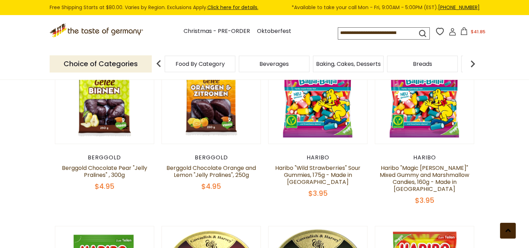
click at [508, 229] on use at bounding box center [508, 229] width 5 height 3
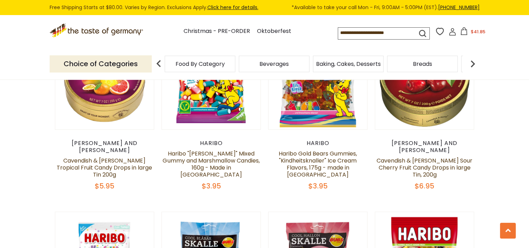
scroll to position [746, 0]
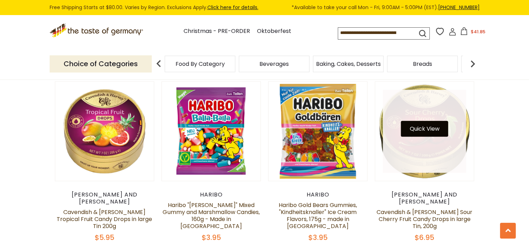
click at [433, 121] on button "Quick View" at bounding box center [424, 129] width 47 height 16
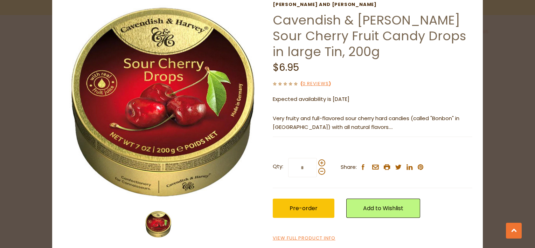
scroll to position [41, 0]
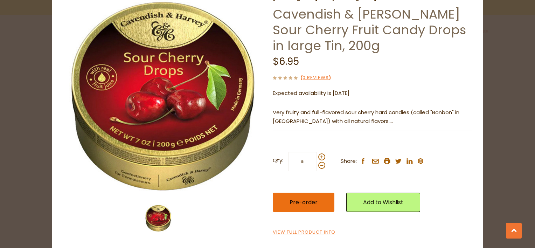
click at [311, 202] on span "Pre-order" at bounding box center [303, 202] width 28 height 8
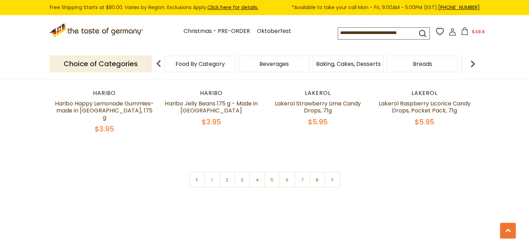
scroll to position [1723, 0]
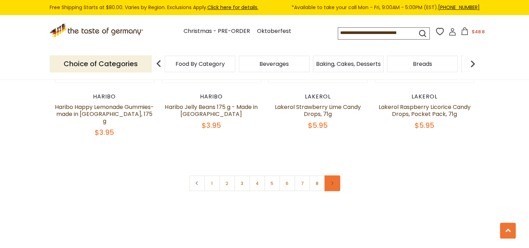
click at [330, 181] on icon at bounding box center [332, 182] width 4 height 3
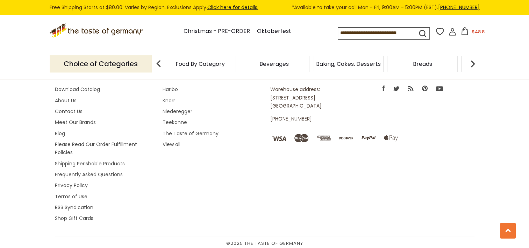
scroll to position [559, 0]
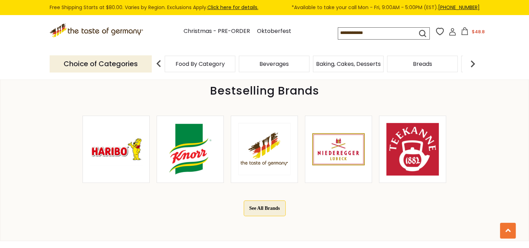
scroll to position [317, 0]
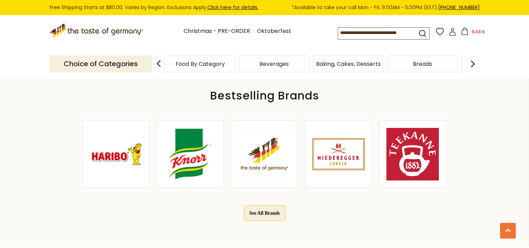
click at [334, 158] on img at bounding box center [338, 154] width 52 height 52
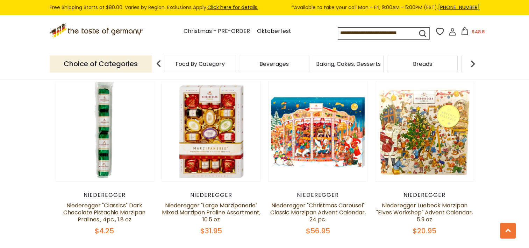
scroll to position [914, 0]
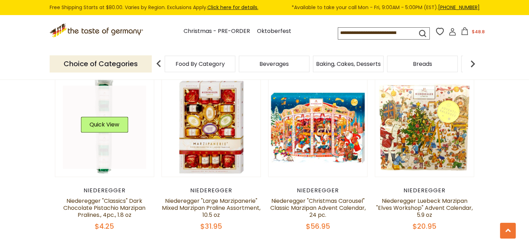
click at [103, 169] on img at bounding box center [104, 126] width 99 height 99
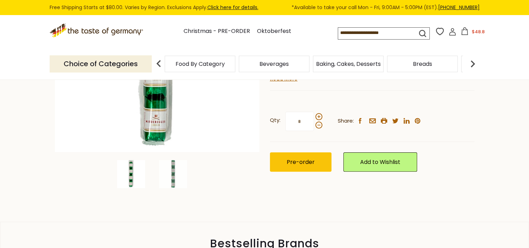
scroll to position [175, 0]
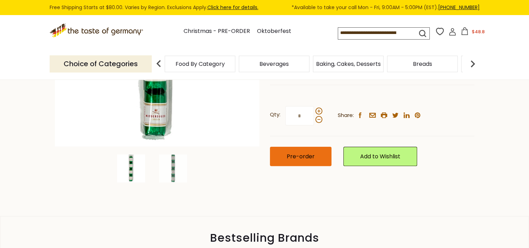
click at [290, 157] on span "Pre-order" at bounding box center [301, 156] width 28 height 8
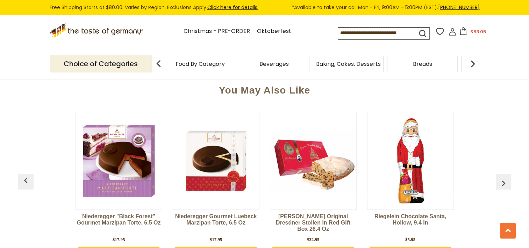
scroll to position [529, 0]
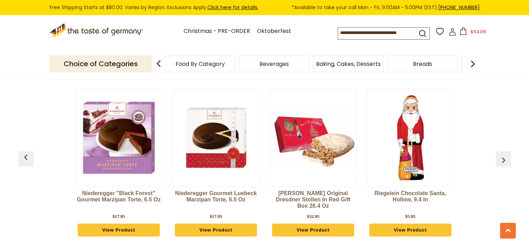
click at [505, 160] on img "button" at bounding box center [503, 159] width 11 height 11
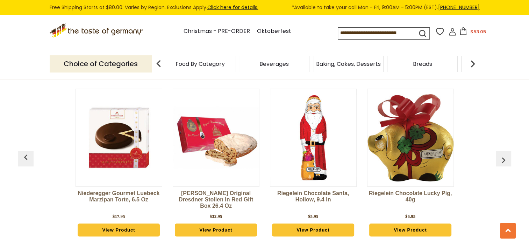
click at [505, 160] on img "button" at bounding box center [503, 159] width 11 height 11
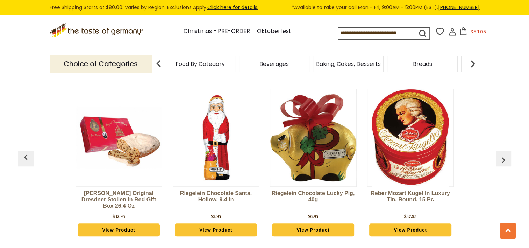
click at [505, 160] on img "button" at bounding box center [503, 159] width 11 height 11
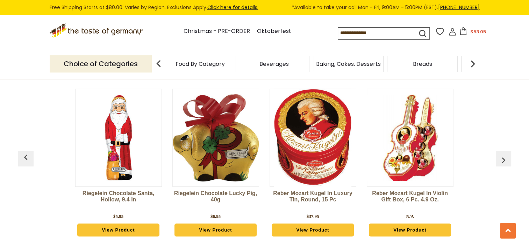
click at [505, 160] on img "button" at bounding box center [503, 159] width 11 height 11
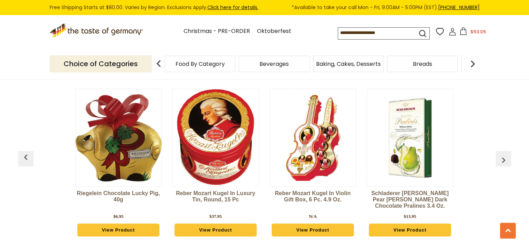
click at [505, 160] on img "button" at bounding box center [503, 159] width 11 height 11
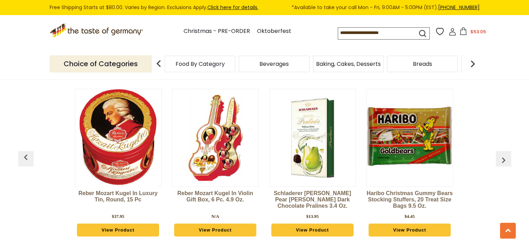
click at [505, 160] on img "button" at bounding box center [503, 159] width 11 height 11
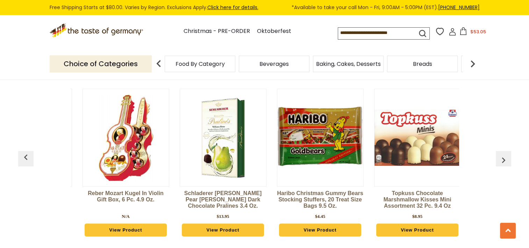
scroll to position [0, 584]
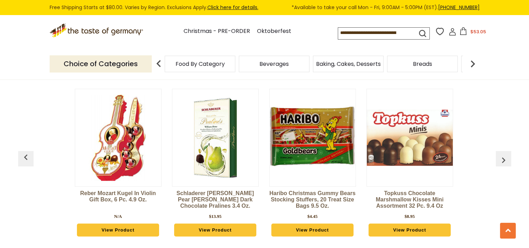
click at [505, 160] on img "button" at bounding box center [503, 159] width 11 height 11
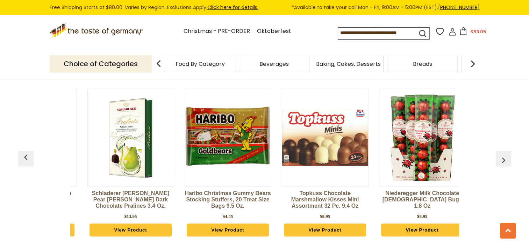
scroll to position [0, 681]
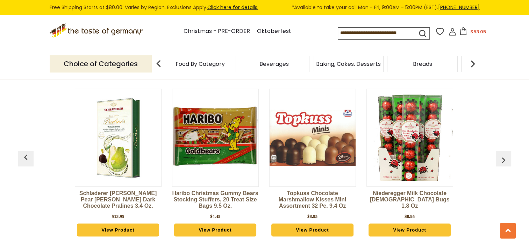
click at [318, 161] on img at bounding box center [313, 137] width 86 height 56
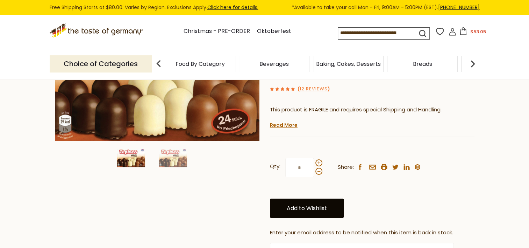
scroll to position [105, 0]
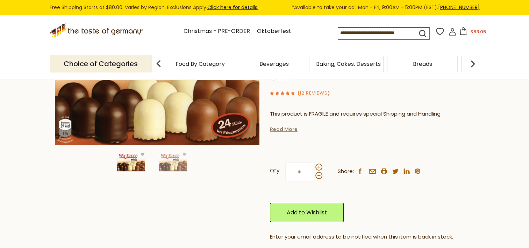
click at [282, 132] on link "Read More" at bounding box center [284, 129] width 28 height 7
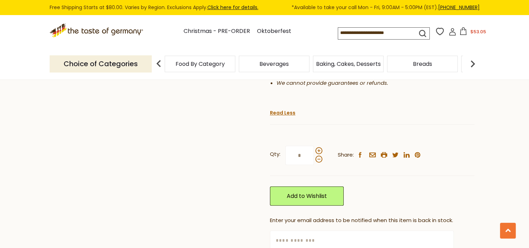
scroll to position [630, 0]
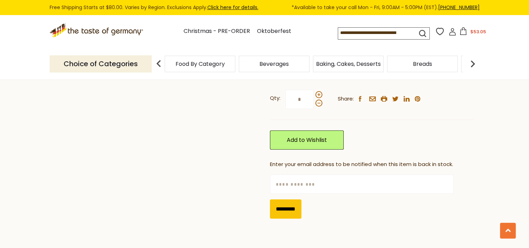
click at [288, 174] on input "text" at bounding box center [362, 183] width 184 height 19
type input "**********"
click at [288, 199] on input "*********" at bounding box center [285, 208] width 31 height 19
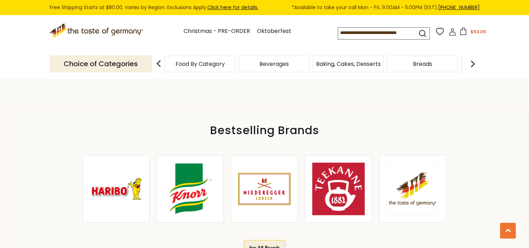
scroll to position [735, 0]
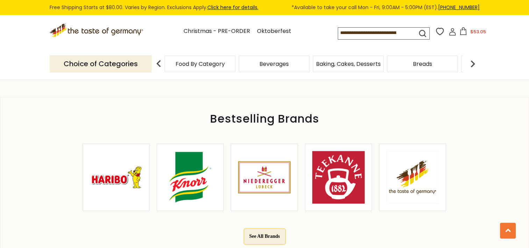
click at [266, 151] on img at bounding box center [264, 177] width 52 height 52
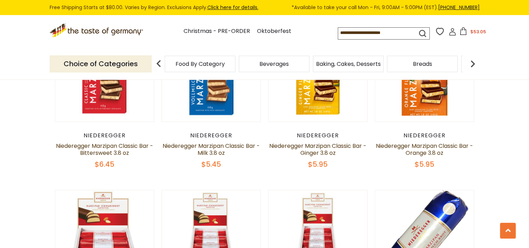
scroll to position [394, 0]
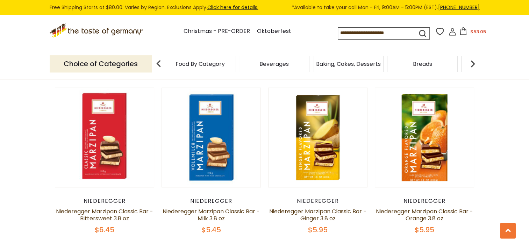
click at [528, 12] on section "Free Shipping Starts at $80.00. Varies by Region. Exclusions Apply. Click here …" at bounding box center [264, 7] width 529 height 15
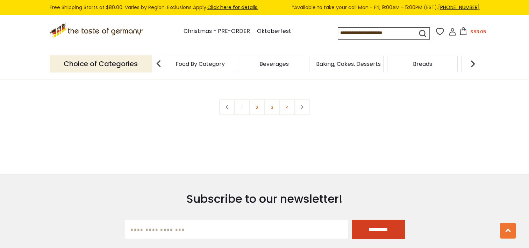
scroll to position [1577, 0]
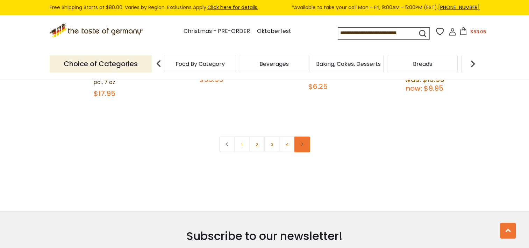
click at [301, 141] on link at bounding box center [303, 144] width 16 height 16
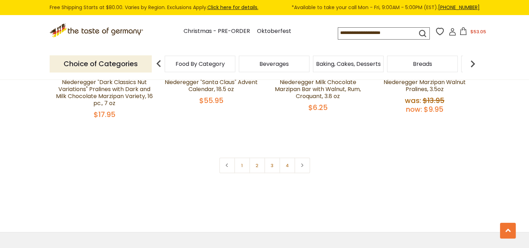
scroll to position [1567, 0]
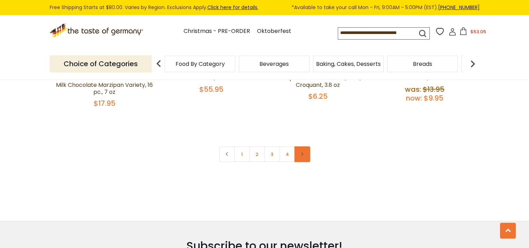
click at [301, 155] on icon at bounding box center [302, 153] width 4 height 3
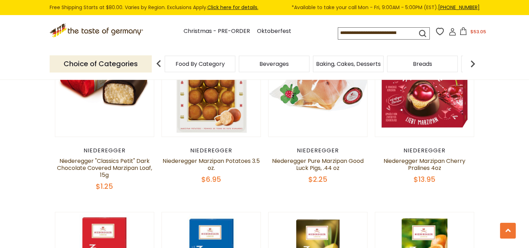
scroll to position [289, 0]
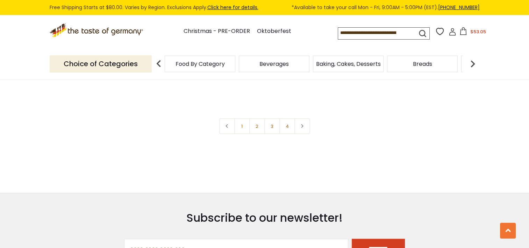
scroll to position [1605, 0]
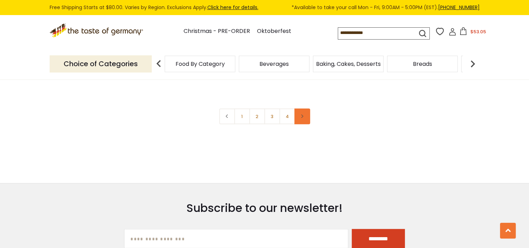
click at [301, 113] on link at bounding box center [303, 116] width 16 height 16
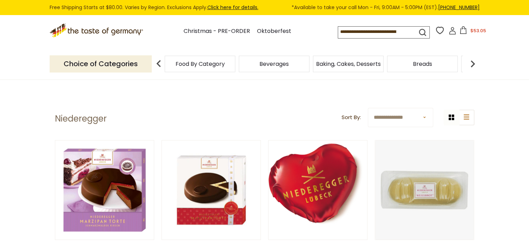
scroll to position [1577, 0]
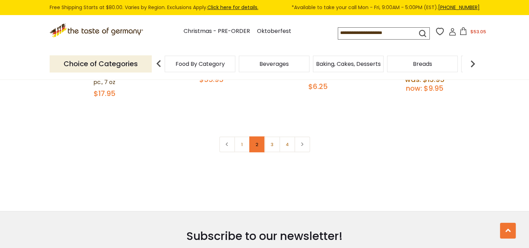
click at [255, 146] on link "2" at bounding box center [257, 144] width 16 height 16
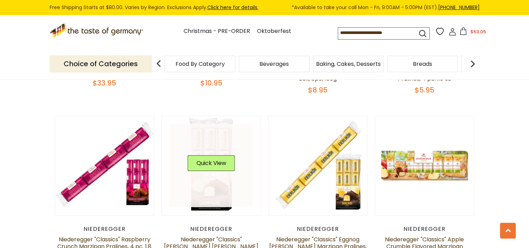
scroll to position [416, 0]
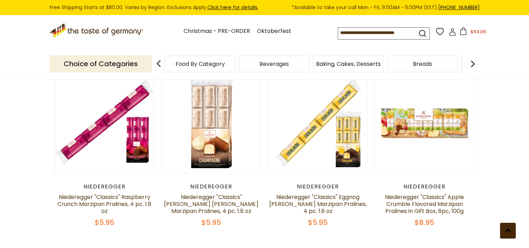
drag, startPoint x: 46, startPoint y: 199, endPoint x: 509, endPoint y: 231, distance: 464.3
click at [509, 231] on use at bounding box center [508, 229] width 5 height 3
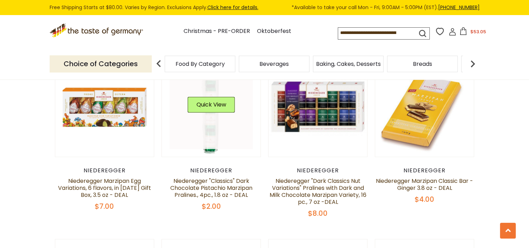
scroll to position [945, 0]
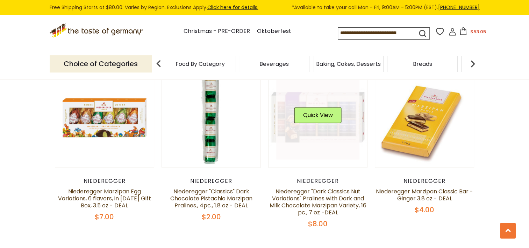
click at [344, 134] on link at bounding box center [317, 117] width 83 height 83
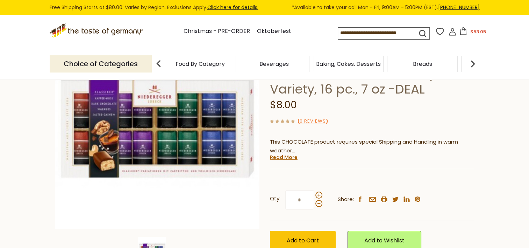
scroll to position [140, 0]
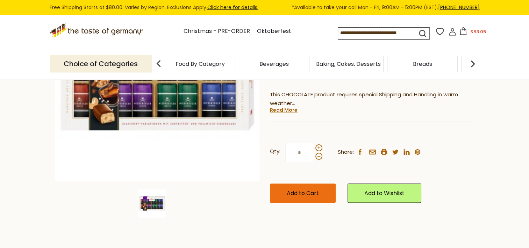
click at [311, 197] on button "Add to Cart" at bounding box center [303, 192] width 66 height 19
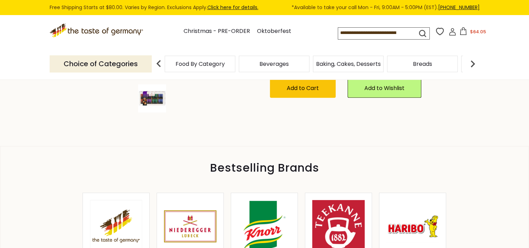
scroll to position [280, 0]
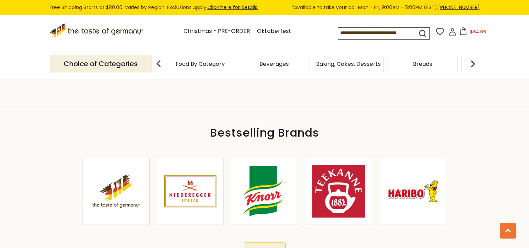
click at [190, 184] on img at bounding box center [190, 191] width 52 height 52
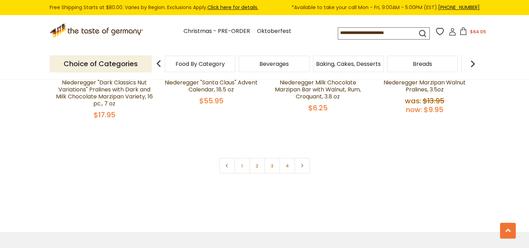
scroll to position [1579, 0]
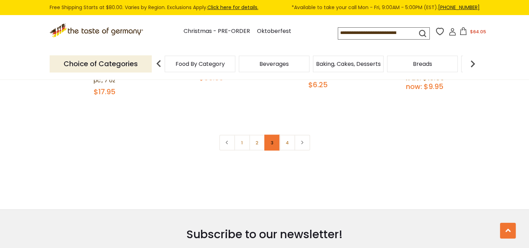
click at [270, 143] on link "3" at bounding box center [272, 143] width 16 height 16
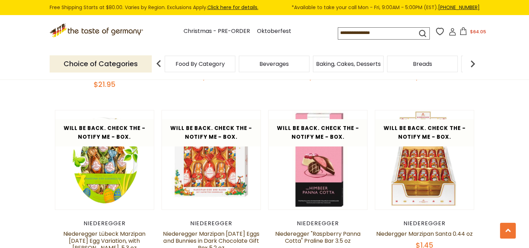
scroll to position [423, 0]
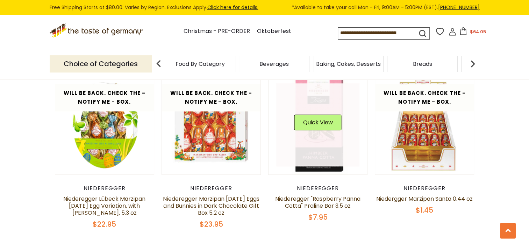
click at [318, 147] on link at bounding box center [317, 124] width 83 height 83
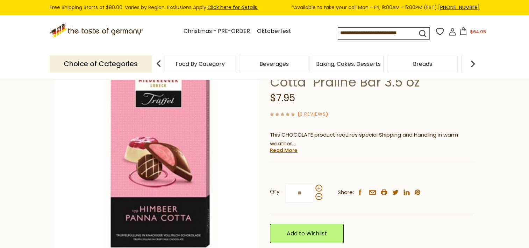
scroll to position [70, 0]
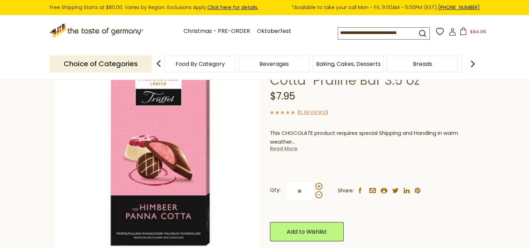
click at [290, 148] on link "Read More" at bounding box center [284, 148] width 28 height 7
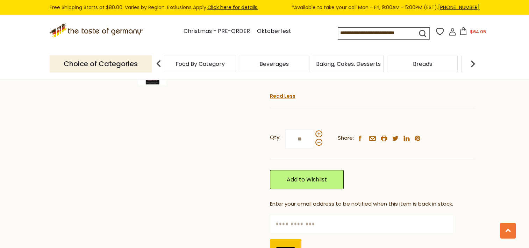
scroll to position [315, 0]
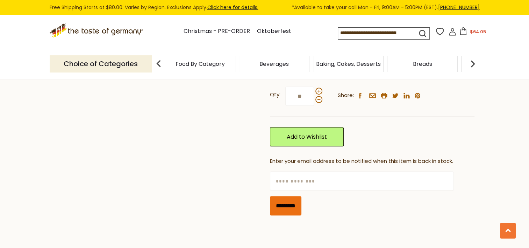
click at [299, 198] on input "*********" at bounding box center [285, 205] width 31 height 19
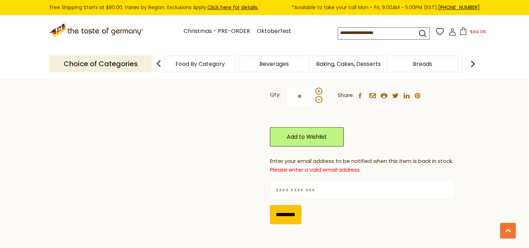
click at [342, 182] on input "text" at bounding box center [362, 189] width 184 height 19
type input "**********"
click at [298, 208] on input "*********" at bounding box center [285, 214] width 31 height 19
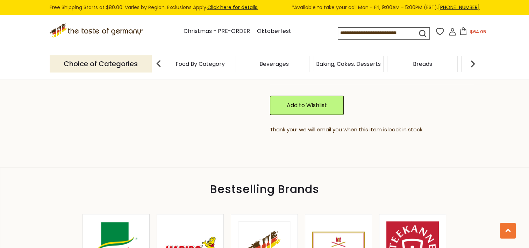
scroll to position [420, 0]
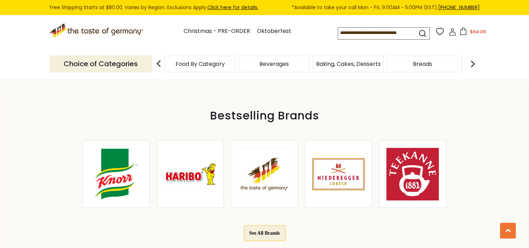
click at [342, 170] on img at bounding box center [338, 174] width 52 height 52
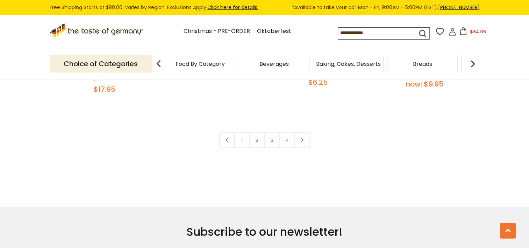
scroll to position [1590, 0]
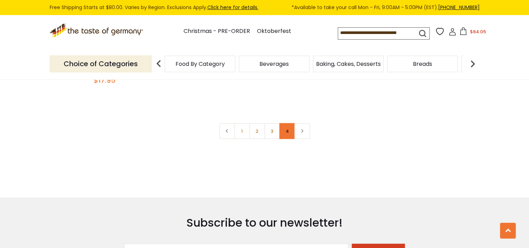
click at [288, 134] on link "4" at bounding box center [288, 131] width 16 height 16
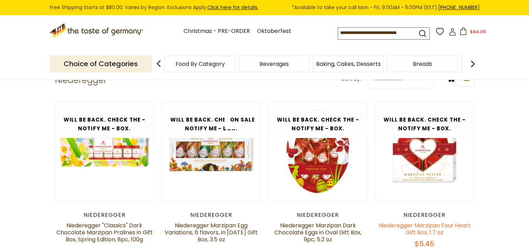
scroll to position [38, 0]
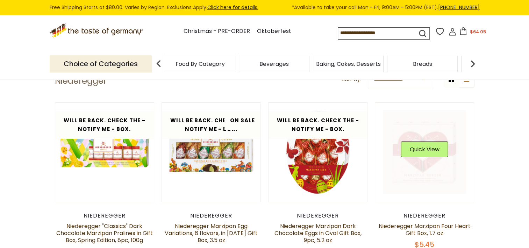
click at [421, 176] on link at bounding box center [424, 151] width 83 height 83
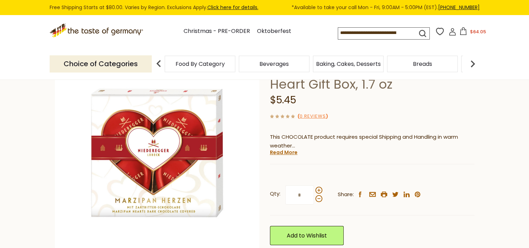
scroll to position [70, 0]
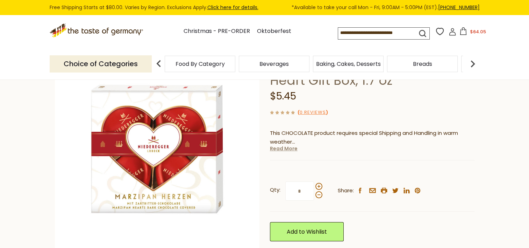
click at [275, 151] on link "Read More" at bounding box center [284, 148] width 28 height 7
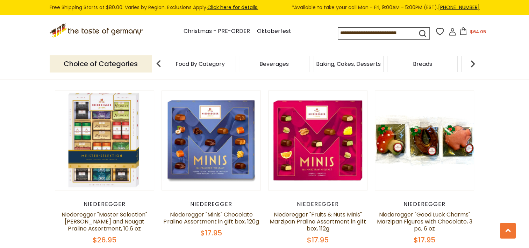
scroll to position [1262, 0]
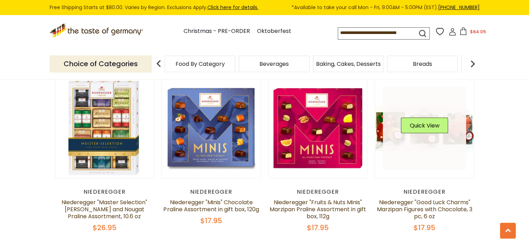
click at [427, 140] on link at bounding box center [424, 127] width 83 height 83
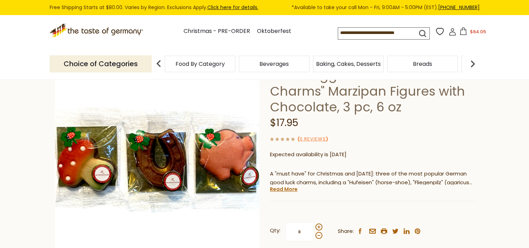
scroll to position [70, 0]
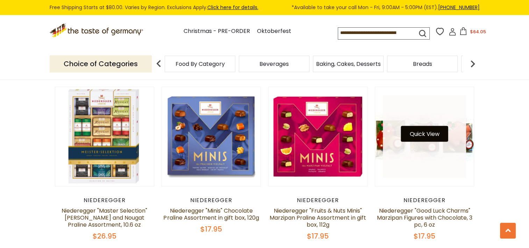
scroll to position [1255, 0]
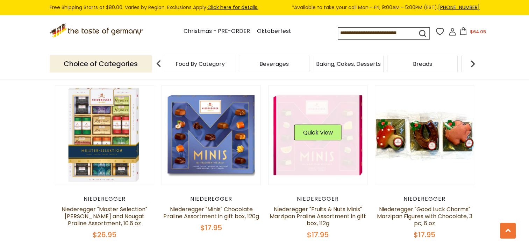
click at [335, 150] on link at bounding box center [317, 134] width 83 height 83
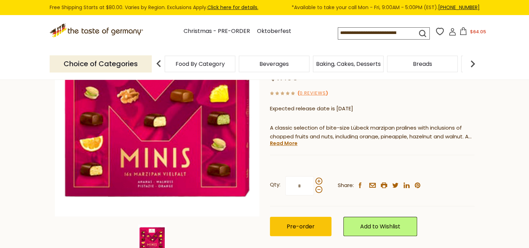
scroll to position [105, 0]
click at [286, 144] on link "Read More" at bounding box center [284, 143] width 28 height 7
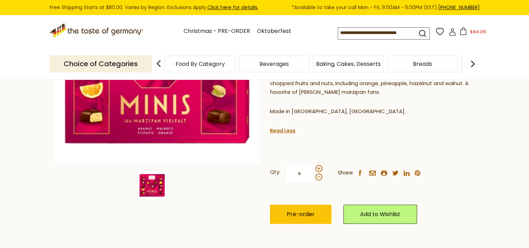
scroll to position [175, 0]
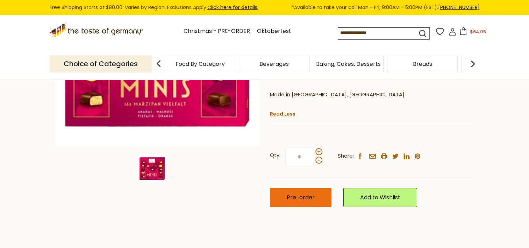
click at [296, 194] on span "Pre-order" at bounding box center [301, 197] width 28 height 8
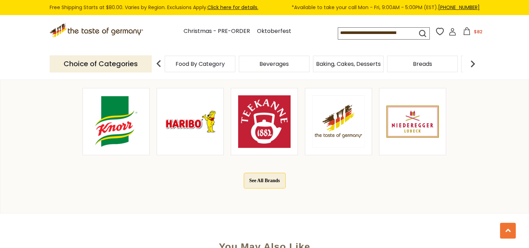
scroll to position [385, 0]
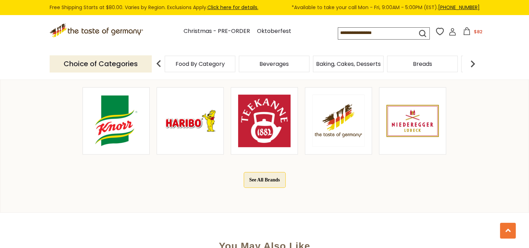
click at [344, 111] on img at bounding box center [338, 120] width 52 height 52
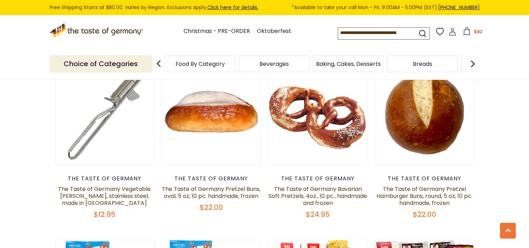
scroll to position [1301, 0]
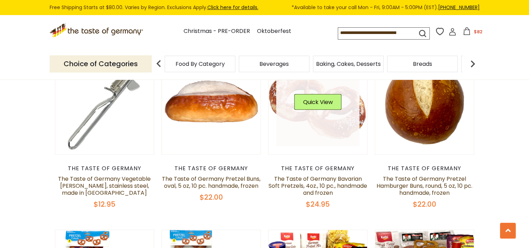
click at [337, 132] on link at bounding box center [317, 104] width 83 height 83
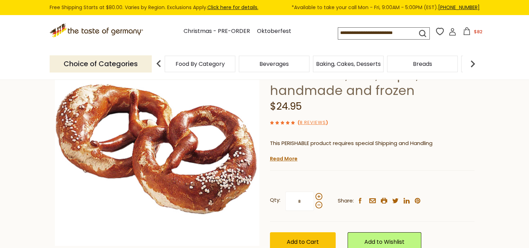
scroll to position [70, 0]
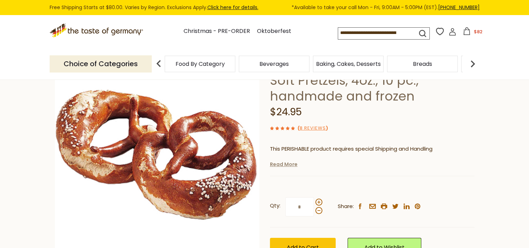
click at [280, 165] on link "Read More" at bounding box center [284, 164] width 28 height 7
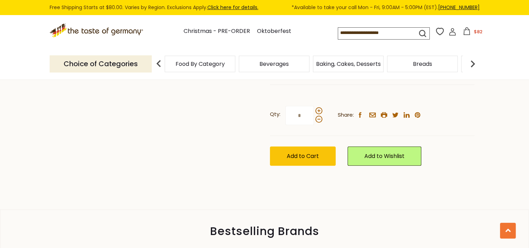
scroll to position [560, 0]
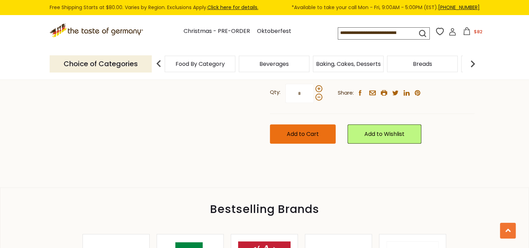
click at [301, 138] on span "Add to Cart" at bounding box center [303, 134] width 32 height 8
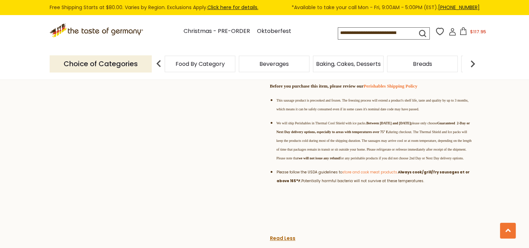
scroll to position [385, 0]
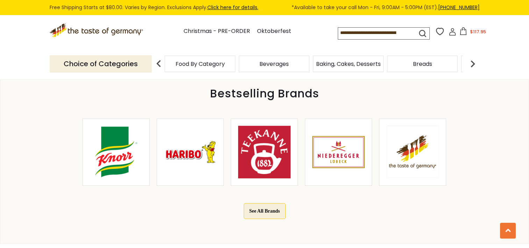
scroll to position [315, 0]
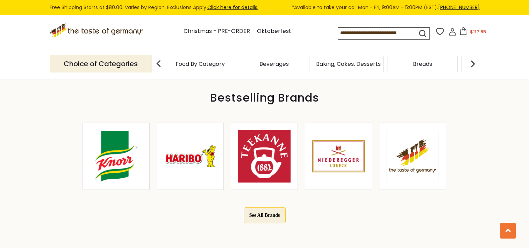
click at [424, 159] on img at bounding box center [413, 156] width 52 height 52
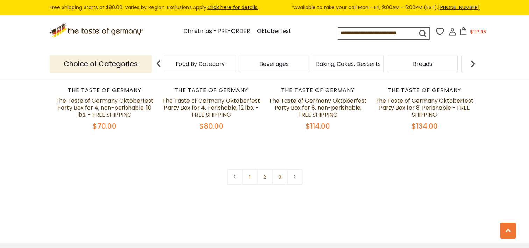
scroll to position [1581, 0]
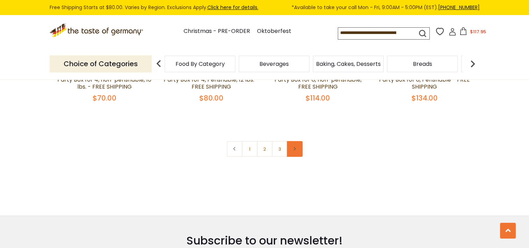
click at [292, 153] on link at bounding box center [295, 149] width 16 height 16
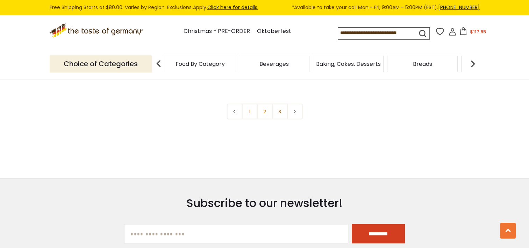
scroll to position [1633, 0]
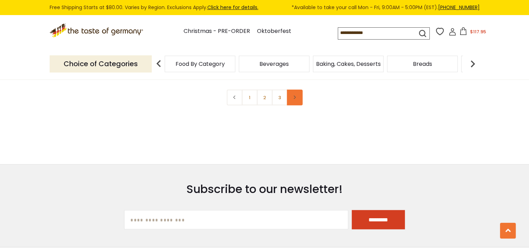
click at [291, 97] on link at bounding box center [295, 98] width 16 height 16
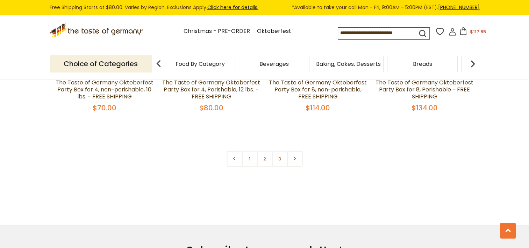
scroll to position [1590, 0]
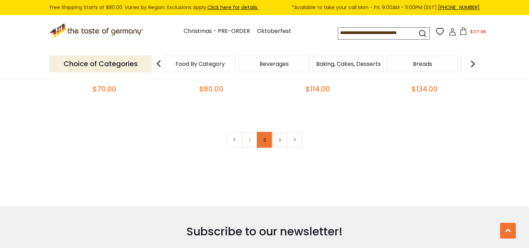
click at [264, 142] on link "2" at bounding box center [265, 140] width 16 height 16
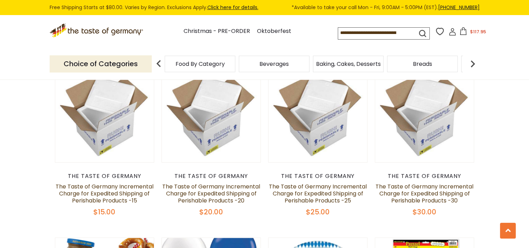
scroll to position [439, 0]
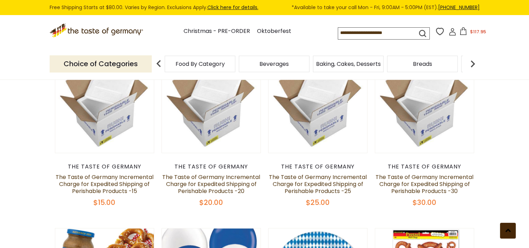
click at [512, 227] on button at bounding box center [508, 230] width 16 height 16
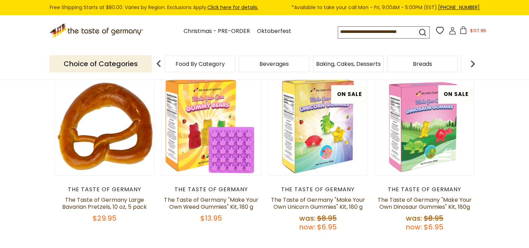
scroll to position [70, 0]
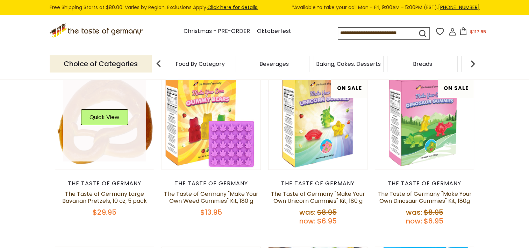
click at [63, 93] on link at bounding box center [104, 119] width 83 height 83
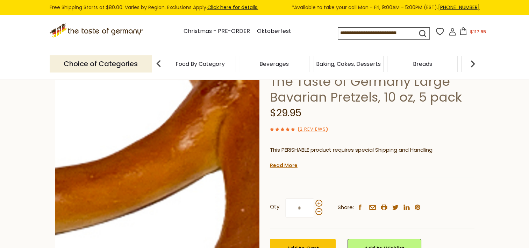
scroll to position [35, 0]
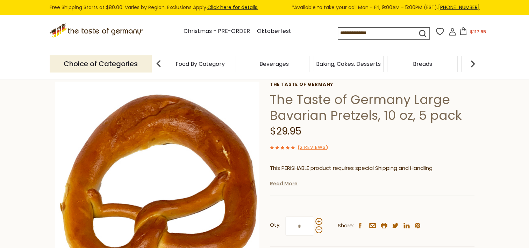
click at [277, 183] on link "Read More" at bounding box center [284, 183] width 28 height 7
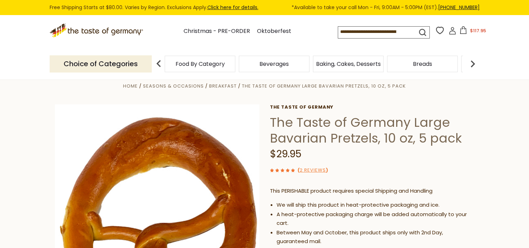
scroll to position [0, 0]
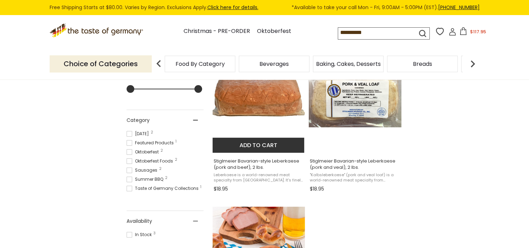
scroll to position [175, 0]
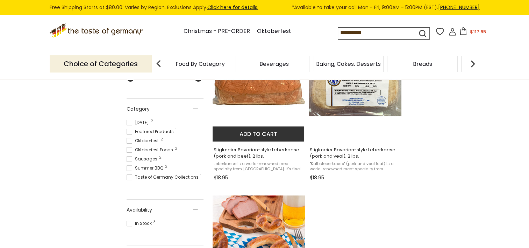
click at [283, 104] on img "Stiglmeier Bavarian-style Leberkaese (pork and beef), 2 lbs." at bounding box center [259, 88] width 93 height 93
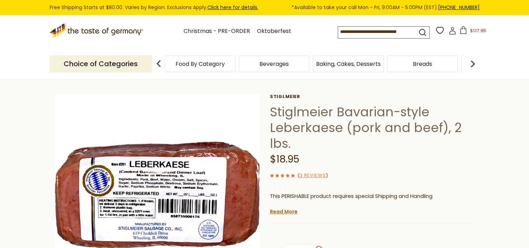
scroll to position [35, 0]
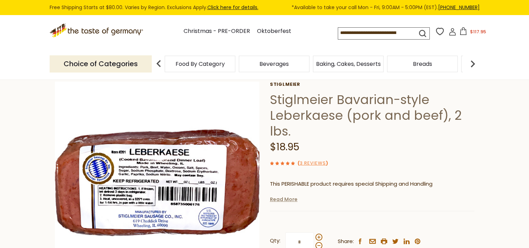
click at [278, 200] on link "Read More" at bounding box center [284, 199] width 28 height 7
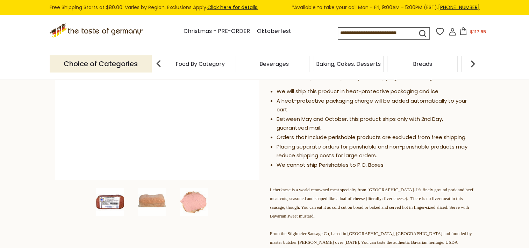
scroll to position [140, 0]
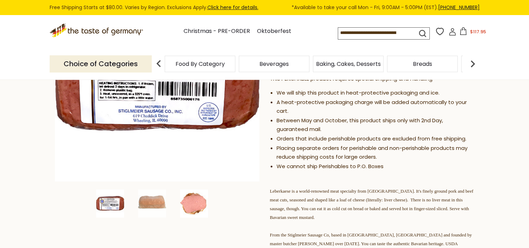
click at [197, 204] on img at bounding box center [194, 203] width 28 height 28
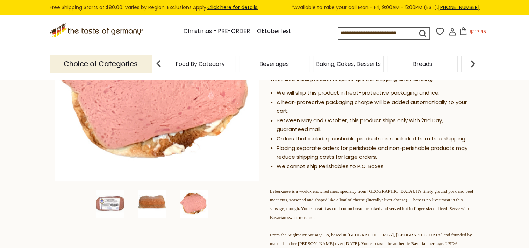
click at [150, 207] on img at bounding box center [152, 203] width 28 height 28
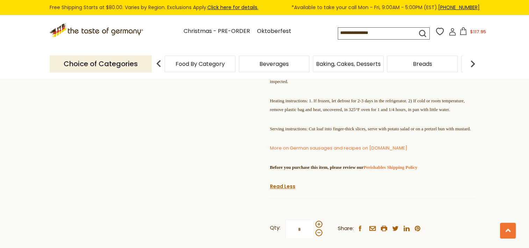
scroll to position [315, 0]
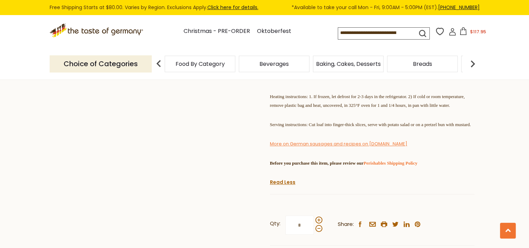
click at [349, 147] on link "More on German sausages and recipes on germanfoods.org" at bounding box center [338, 143] width 137 height 7
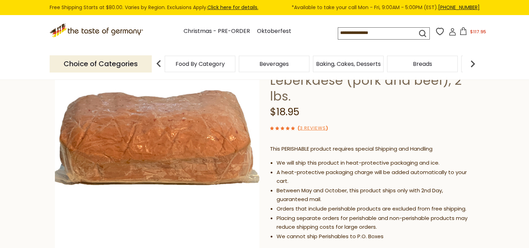
scroll to position [0, 0]
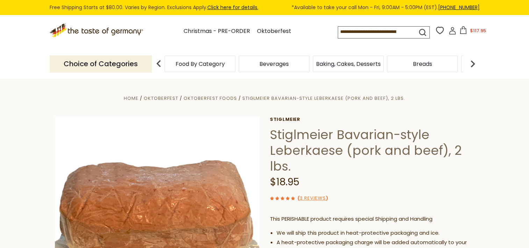
click at [475, 67] on img at bounding box center [473, 64] width 14 height 14
click at [160, 62] on img at bounding box center [159, 64] width 14 height 14
click at [219, 68] on div "Food By Category" at bounding box center [200, 64] width 71 height 16
click at [204, 64] on span "Food By Category" at bounding box center [200, 63] width 49 height 5
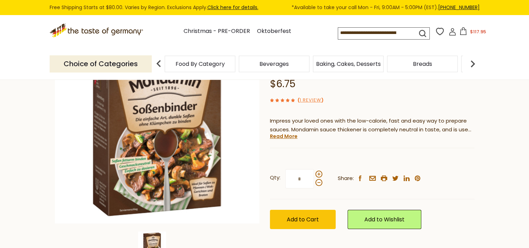
scroll to position [105, 0]
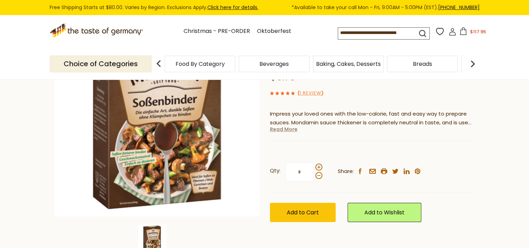
click at [285, 129] on link "Read More" at bounding box center [284, 129] width 28 height 7
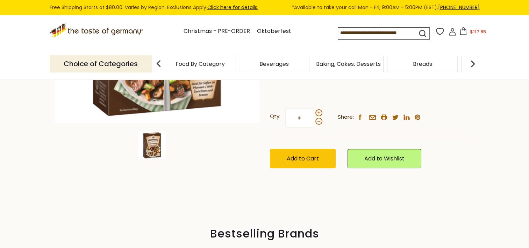
scroll to position [217, 0]
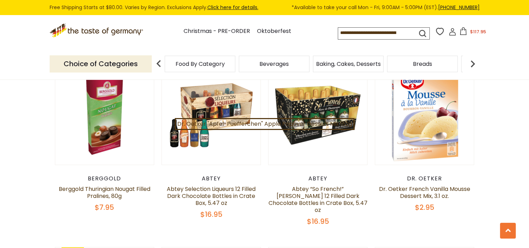
scroll to position [420, 0]
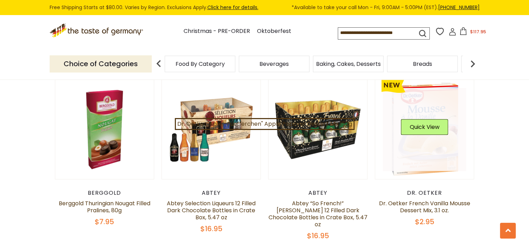
click at [420, 153] on link at bounding box center [424, 129] width 83 height 83
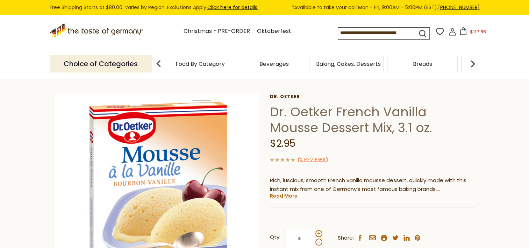
scroll to position [35, 0]
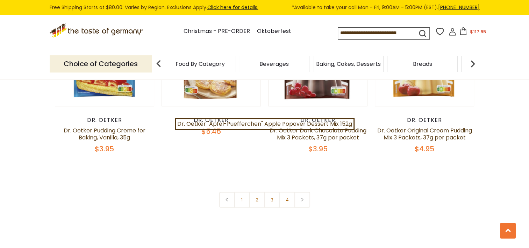
scroll to position [1586, 0]
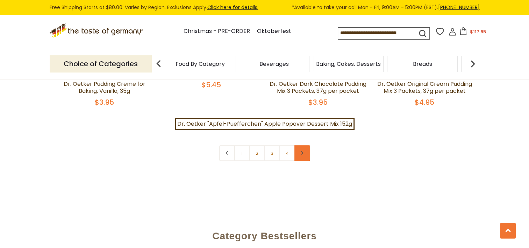
click at [302, 147] on link at bounding box center [303, 153] width 16 height 16
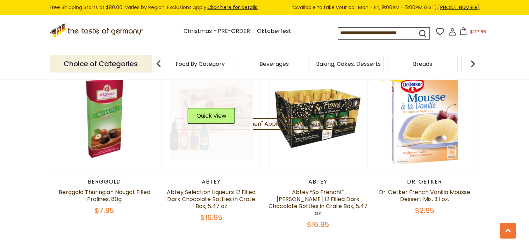
scroll to position [420, 0]
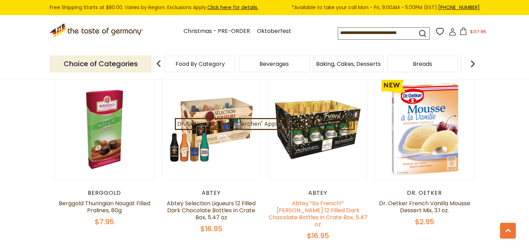
click at [333, 211] on link "Abtey “So French!” Marc de Champagne 12 Filled Dark Chocolate Bottles in Crate …" at bounding box center [318, 213] width 99 height 29
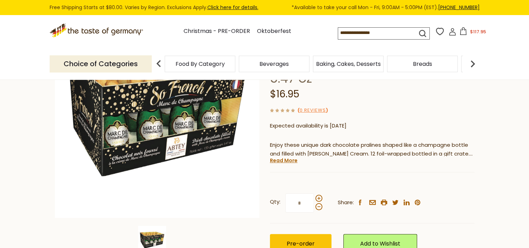
scroll to position [105, 0]
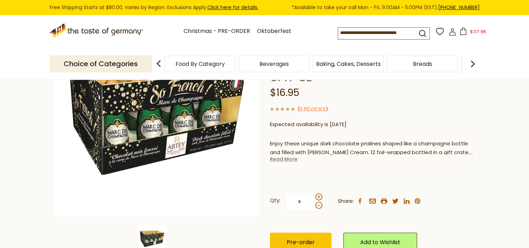
click at [287, 160] on link "Read More" at bounding box center [284, 158] width 28 height 7
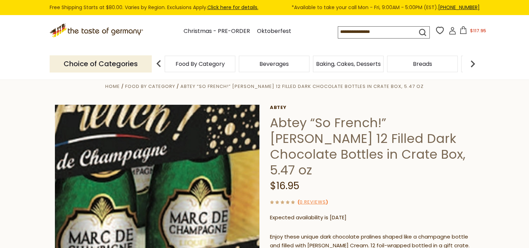
scroll to position [0, 0]
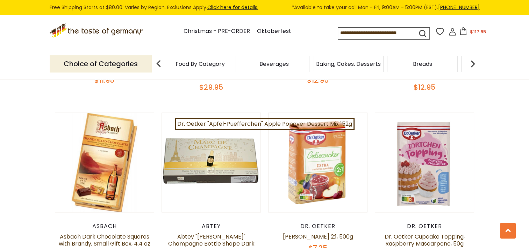
scroll to position [1294, 0]
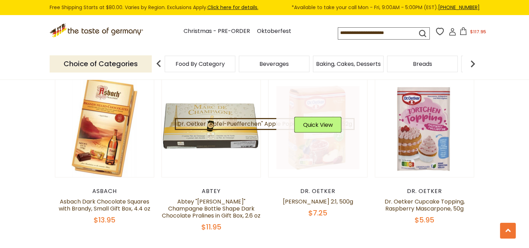
click at [338, 139] on link at bounding box center [317, 127] width 83 height 83
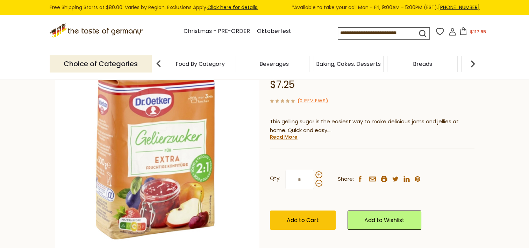
scroll to position [70, 0]
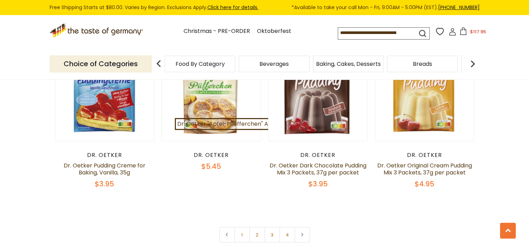
scroll to position [1469, 0]
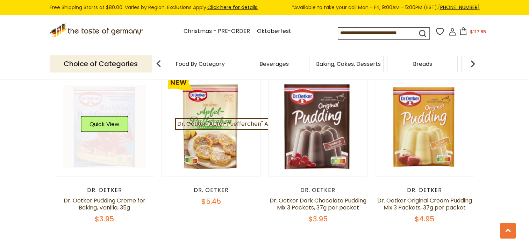
click at [112, 127] on div "Quick View" at bounding box center [104, 126] width 47 height 21
click at [104, 142] on link at bounding box center [104, 126] width 83 height 83
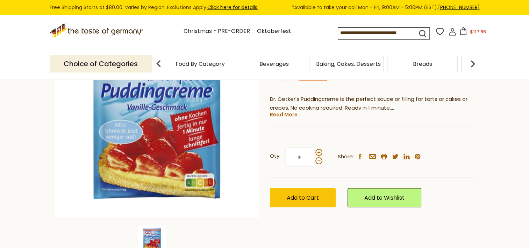
scroll to position [105, 0]
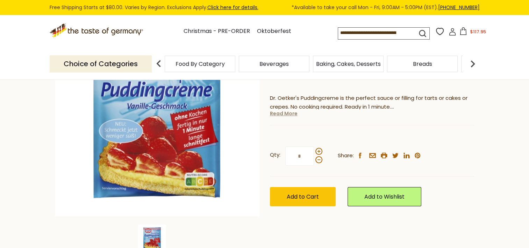
click at [291, 115] on link "Read More" at bounding box center [284, 113] width 28 height 7
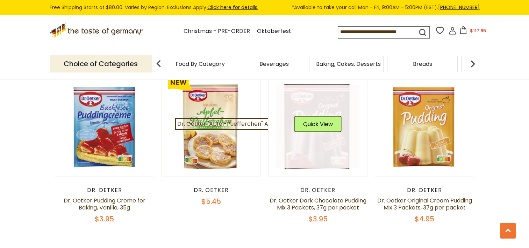
click at [322, 148] on link at bounding box center [317, 126] width 83 height 83
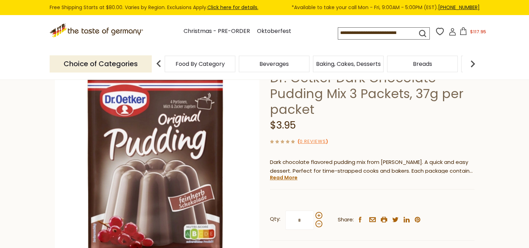
scroll to position [70, 0]
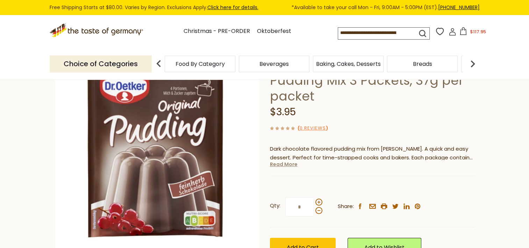
click at [288, 165] on link "Read More" at bounding box center [284, 164] width 28 height 7
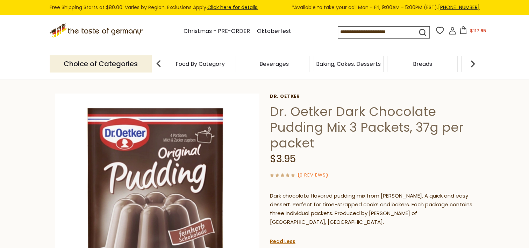
scroll to position [35, 0]
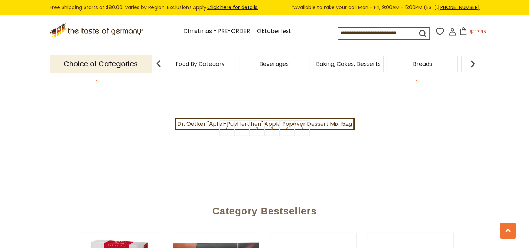
scroll to position [1609, 0]
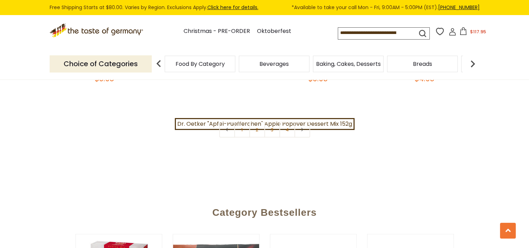
scroll to position [1586, 0]
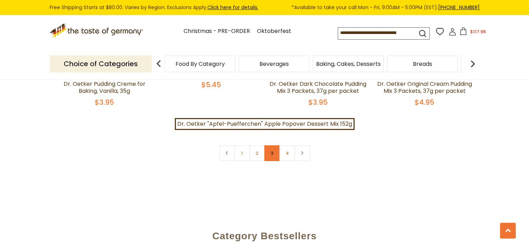
click at [276, 147] on link "3" at bounding box center [272, 153] width 16 height 16
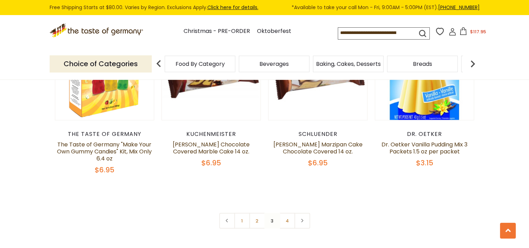
scroll to position [1524, 0]
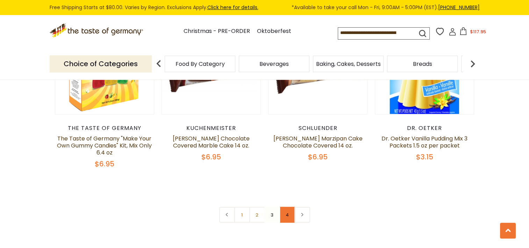
click at [288, 207] on link "4" at bounding box center [288, 215] width 16 height 16
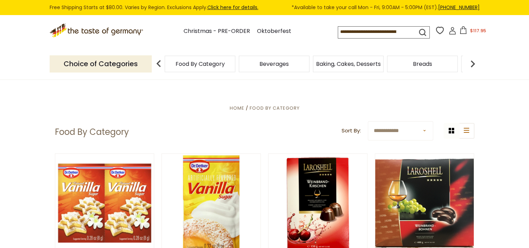
scroll to position [0, 0]
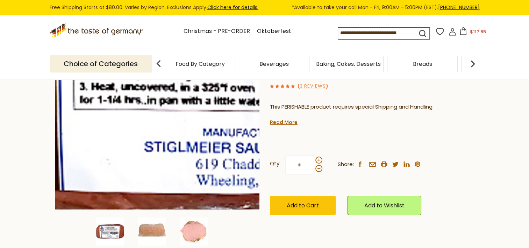
scroll to position [35, 0]
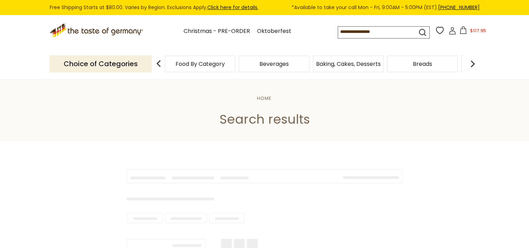
type input "**********"
